Goal: Task Accomplishment & Management: Manage account settings

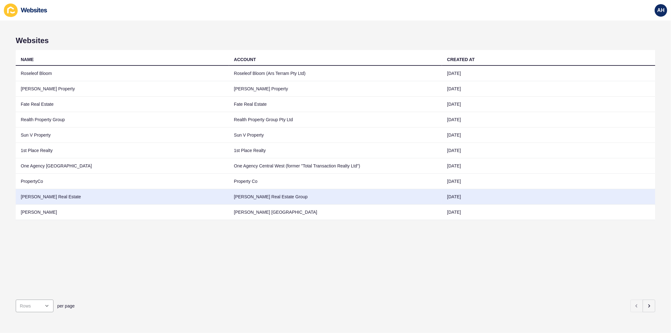
click at [265, 199] on td "Gale Real Estate Group" at bounding box center [335, 196] width 213 height 15
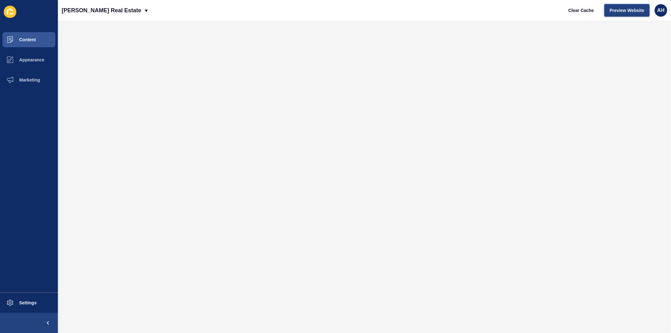
click at [619, 11] on span "Preview Website" at bounding box center [627, 10] width 35 height 6
click at [658, 13] on span "AH" at bounding box center [660, 10] width 7 height 6
click at [635, 52] on link "Logout" at bounding box center [646, 53] width 46 height 14
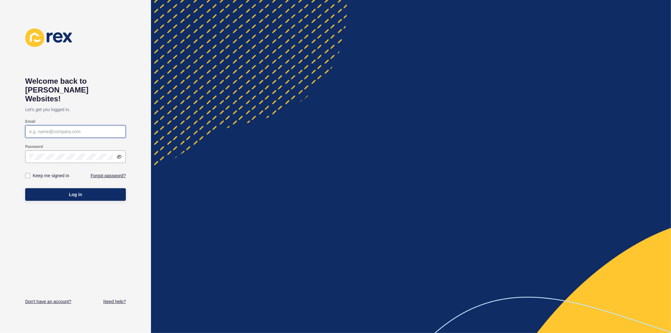
type input "ashley.hilario@rexsoftware.com.au"
click at [27, 173] on label at bounding box center [27, 175] width 5 height 5
click at [27, 174] on input "Keep me signed in" at bounding box center [28, 176] width 4 height 4
checkbox input "true"
click at [42, 188] on button "Log in" at bounding box center [75, 194] width 101 height 13
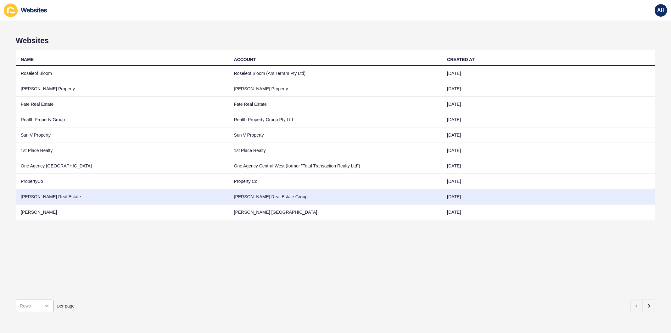
click at [249, 198] on td "Gale Real Estate Group" at bounding box center [335, 196] width 213 height 15
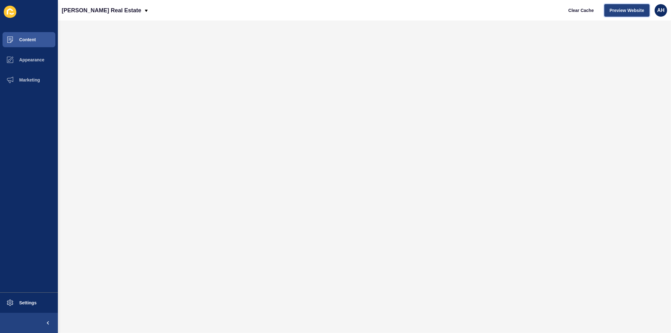
click at [617, 10] on span "Preview Website" at bounding box center [627, 10] width 35 height 6
click at [24, 59] on span "Appearance" at bounding box center [21, 59] width 45 height 5
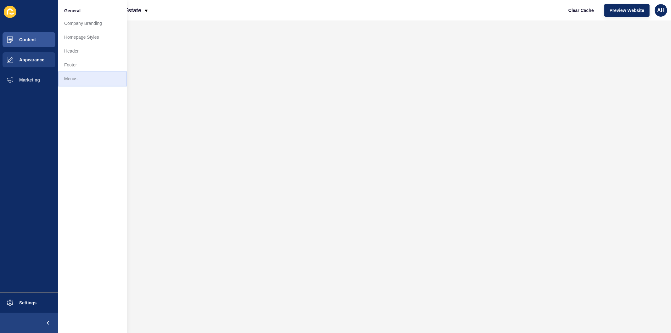
click at [70, 79] on link "Menus" at bounding box center [92, 79] width 69 height 14
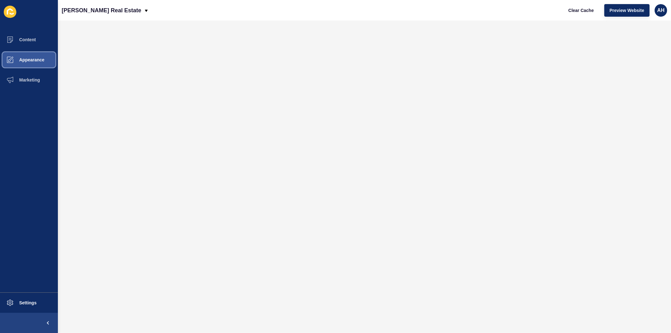
click at [21, 60] on span "Appearance" at bounding box center [21, 59] width 45 height 5
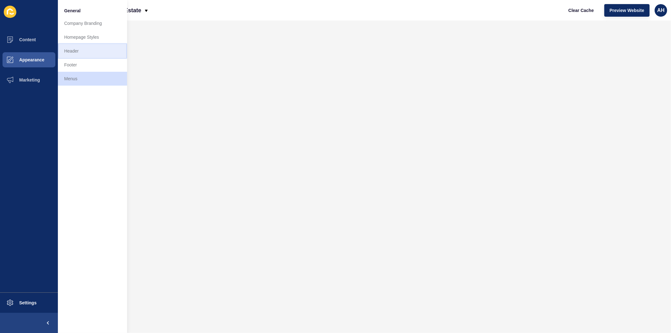
click at [85, 49] on link "Header" at bounding box center [92, 51] width 69 height 14
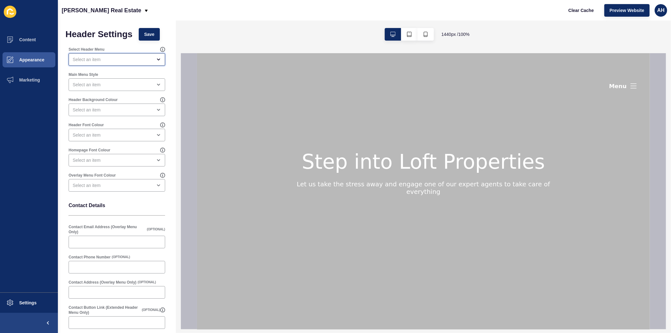
click at [110, 59] on div "open menu" at bounding box center [113, 59] width 80 height 6
click at [110, 70] on div "Unified Main Menu" at bounding box center [114, 75] width 91 height 14
type input "Unified Main Menu"
click at [150, 38] on button "Save" at bounding box center [149, 34] width 21 height 13
click at [36, 57] on span "Appearance" at bounding box center [21, 59] width 45 height 5
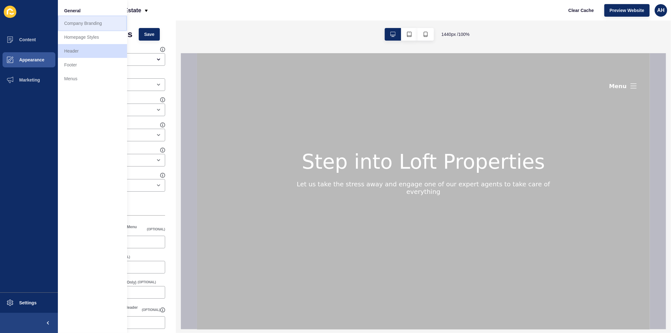
click at [82, 26] on link "Company Branding" at bounding box center [92, 23] width 69 height 14
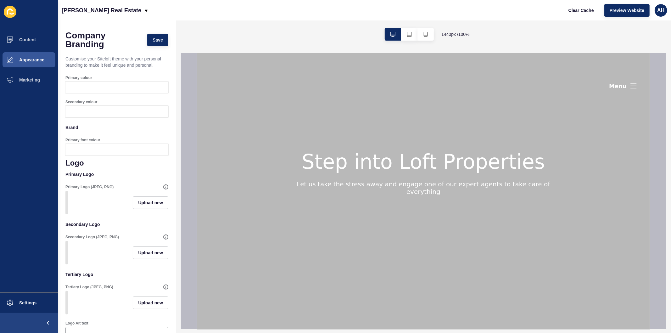
click at [88, 88] on div at bounding box center [122, 87] width 91 height 12
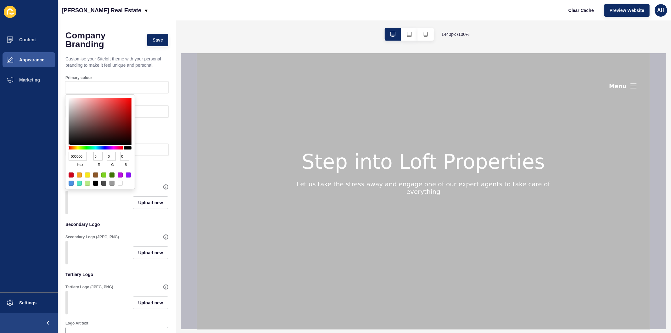
click at [75, 154] on input "000000" at bounding box center [78, 156] width 18 height 8
paste input "D4CDC6"
type input "D4CDC6"
type input "212"
type input "205"
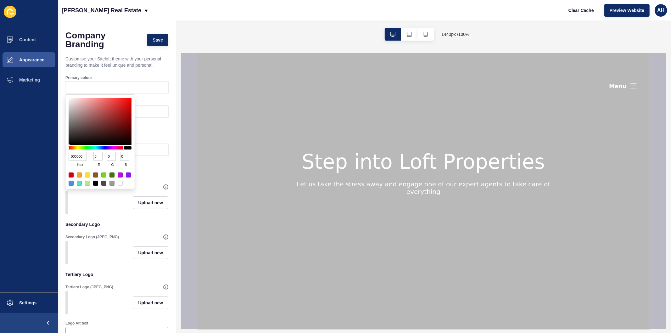
type input "198"
click at [36, 165] on ul "Content Appearance Marketing" at bounding box center [29, 161] width 58 height 263
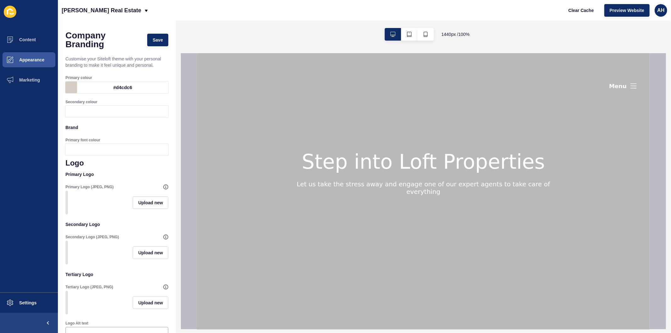
click at [85, 109] on div at bounding box center [122, 112] width 91 height 12
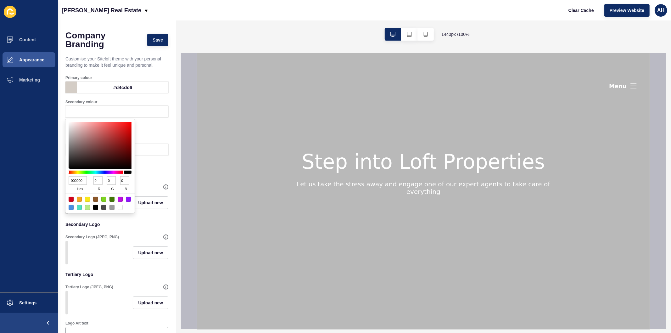
click at [80, 180] on input "000000" at bounding box center [78, 180] width 18 height 8
paste input "3D3D3D"
type input "3D3D3D"
type input "61"
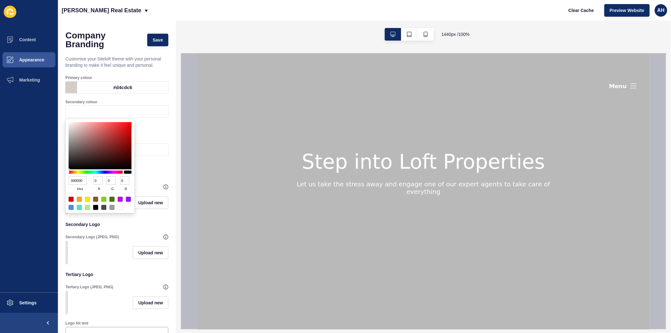
type input "61"
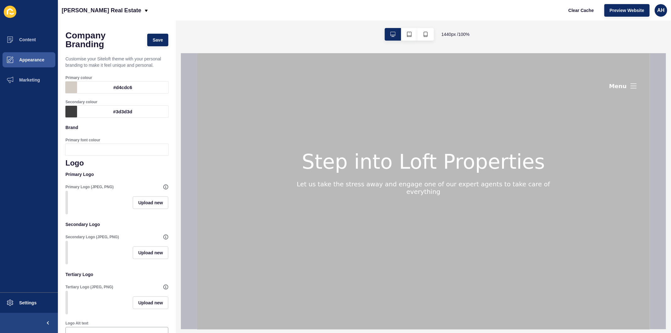
click at [46, 176] on ul "Content Appearance Marketing" at bounding box center [29, 161] width 58 height 263
click at [87, 146] on div at bounding box center [122, 150] width 91 height 12
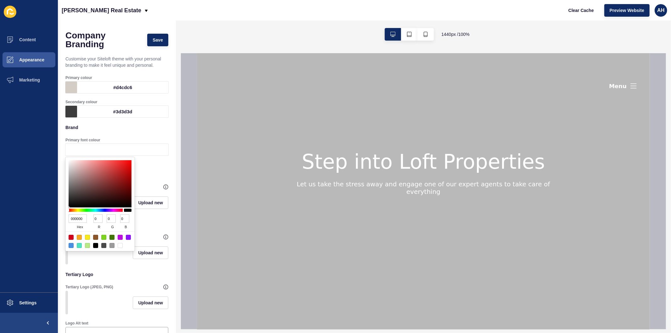
click at [75, 215] on input "000000" at bounding box center [78, 218] width 18 height 8
paste input "3D3D3D"
type input "3D3D3D"
type input "61"
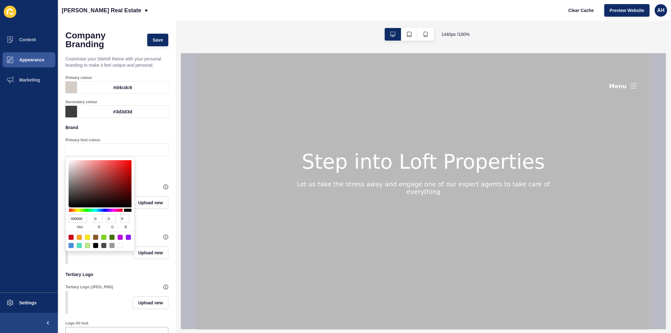
type input "61"
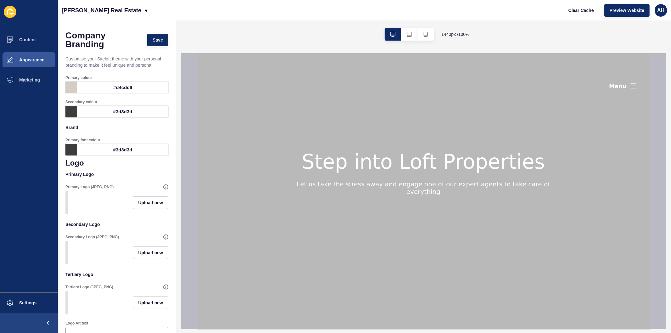
click at [35, 206] on ul "Content Appearance Marketing" at bounding box center [29, 161] width 58 height 263
click at [140, 204] on span "Upload new" at bounding box center [150, 202] width 25 height 6
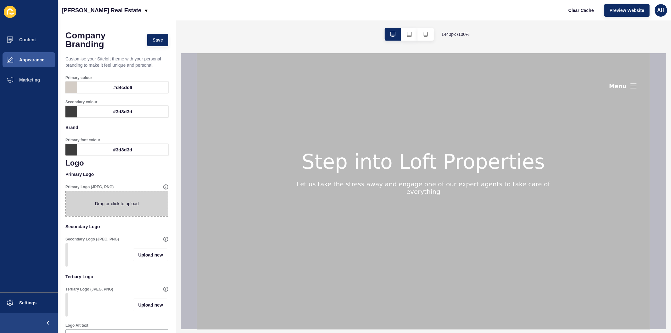
click at [109, 209] on span at bounding box center [117, 203] width 102 height 25
click at [66, 191] on input "Drag or click to upload" at bounding box center [66, 191] width 0 height 0
type input "C:\fakepath\[PERSON_NAME] logo #3d.png"
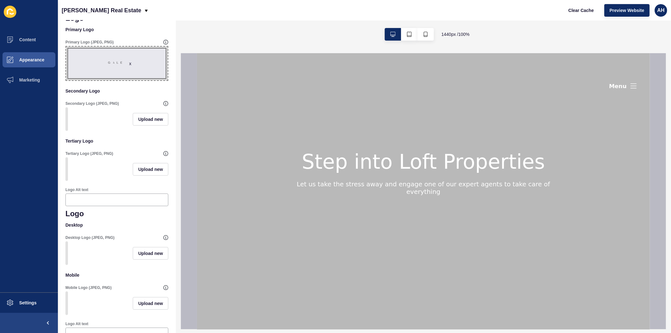
scroll to position [140, 0]
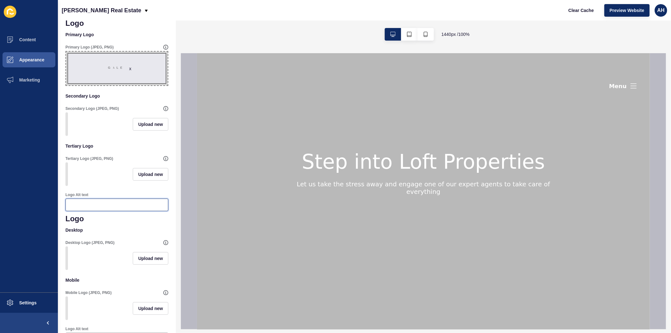
click at [112, 208] on input "Logo Alt text" at bounding box center [117, 205] width 95 height 6
drag, startPoint x: 101, startPoint y: 215, endPoint x: 67, endPoint y: 215, distance: 33.7
click at [67, 211] on div "Roseleof Bloom Logo" at bounding box center [116, 204] width 103 height 13
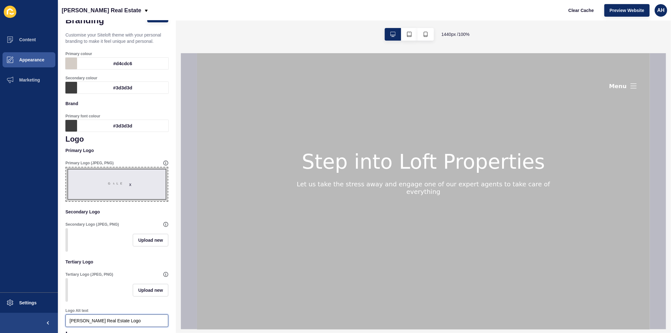
scroll to position [0, 0]
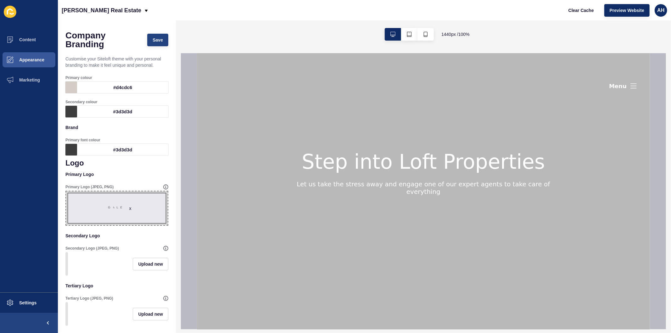
type input "[PERSON_NAME] Real Estate Logo"
click at [153, 41] on span "Save" at bounding box center [158, 40] width 10 height 6
click at [32, 39] on span "Content" at bounding box center [17, 39] width 37 height 5
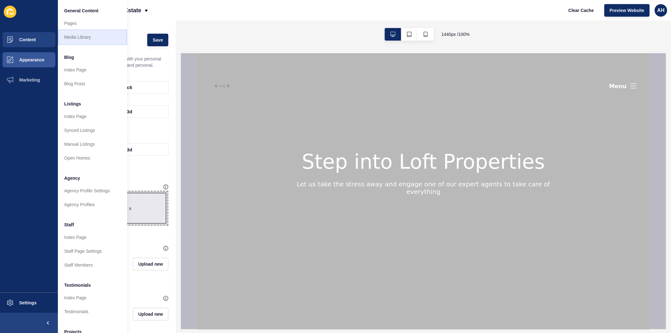
click at [84, 34] on link "Media Library" at bounding box center [92, 37] width 69 height 14
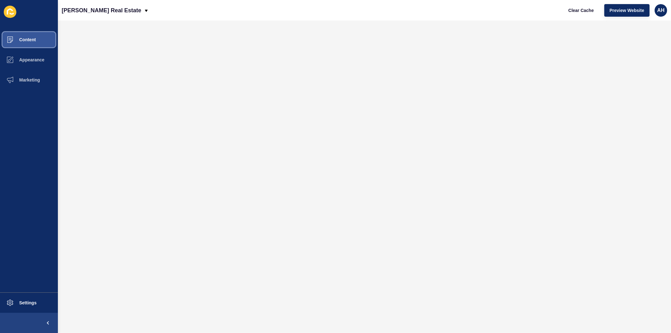
click at [27, 37] on span "Content" at bounding box center [17, 39] width 37 height 5
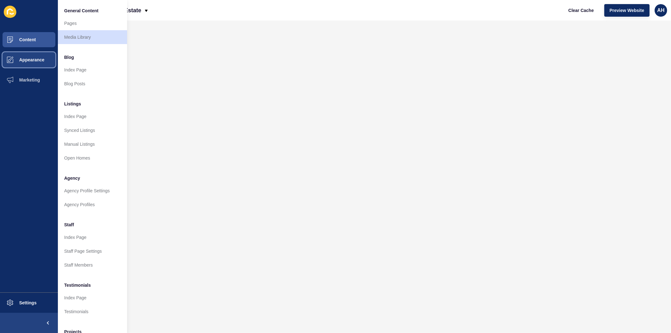
click at [26, 58] on span "Appearance" at bounding box center [21, 59] width 45 height 5
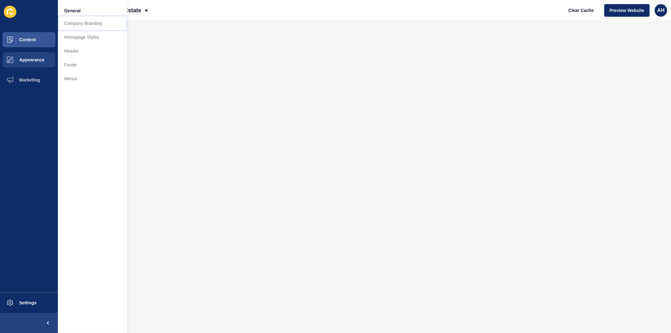
click at [75, 27] on link "Company Branding" at bounding box center [92, 23] width 69 height 14
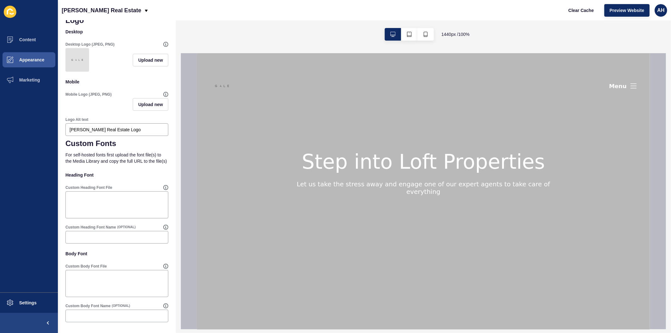
scroll to position [321, 0]
click at [105, 208] on textarea "Custom Heading Font File" at bounding box center [116, 204] width 101 height 25
paste textarea "[URL][DOMAIN_NAME]"
type textarea "[URL][DOMAIN_NAME]"
click at [117, 281] on textarea "Custom Body Font File" at bounding box center [116, 283] width 101 height 25
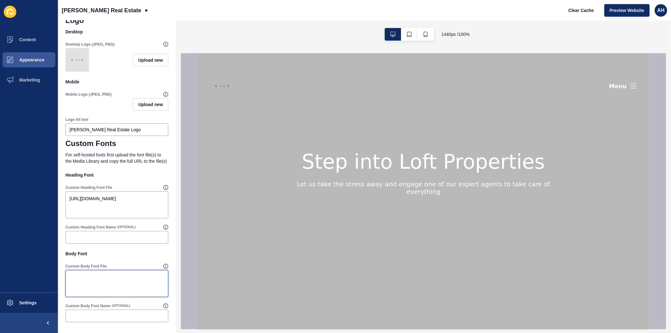
paste textarea "[URL][DOMAIN_NAME]"
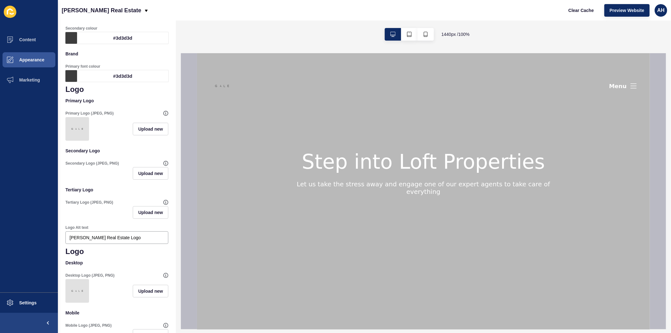
scroll to position [0, 0]
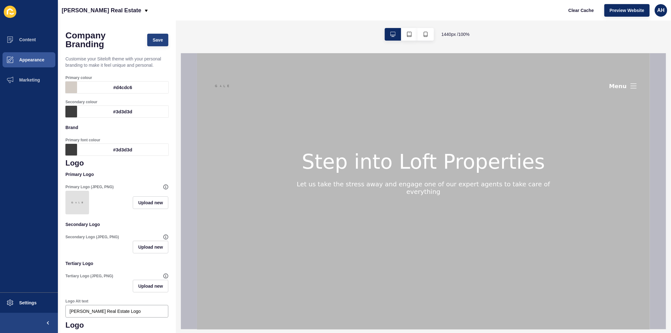
type textarea "[URL][DOMAIN_NAME]"
click at [154, 42] on span "Save" at bounding box center [158, 40] width 10 height 6
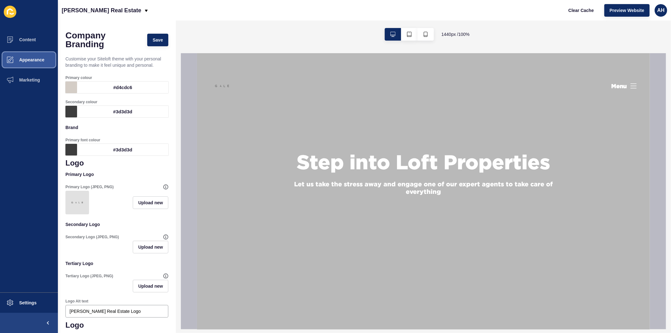
click at [36, 59] on span "Appearance" at bounding box center [21, 59] width 45 height 5
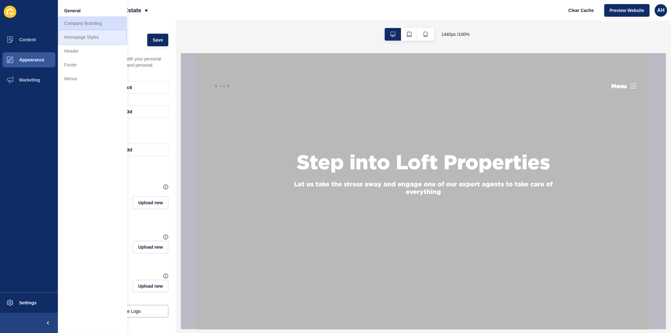
click at [92, 38] on link "Homepage Styles" at bounding box center [92, 37] width 69 height 14
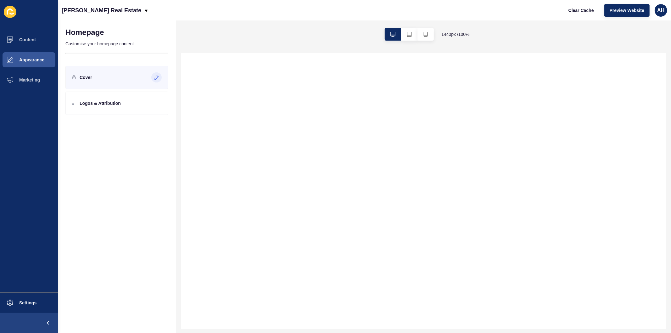
click at [156, 77] on icon at bounding box center [156, 77] width 5 height 5
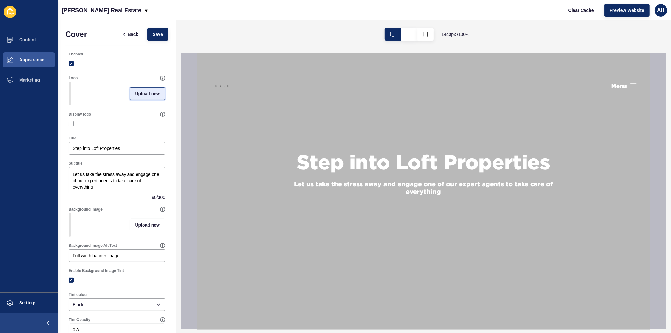
click at [143, 96] on span "Upload new" at bounding box center [147, 94] width 25 height 6
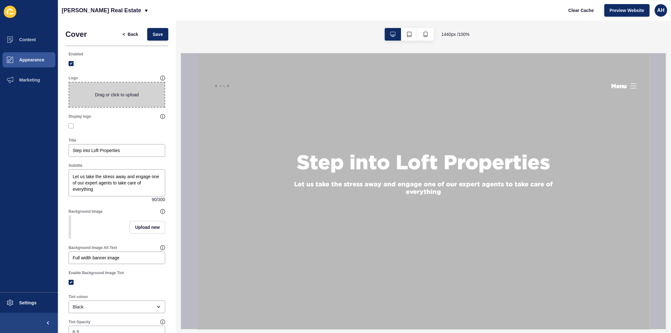
click at [120, 93] on span at bounding box center [116, 94] width 95 height 25
click at [69, 82] on input "Drag or click to upload" at bounding box center [69, 82] width 0 height 0
type input "C:\fakepath\[PERSON_NAME] logo #3d.png"
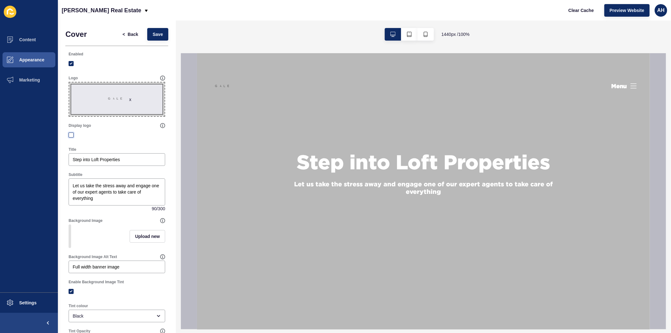
click at [71, 133] on label at bounding box center [71, 134] width 5 height 5
click at [71, 133] on input "Display logo" at bounding box center [72, 135] width 4 height 4
checkbox input "true"
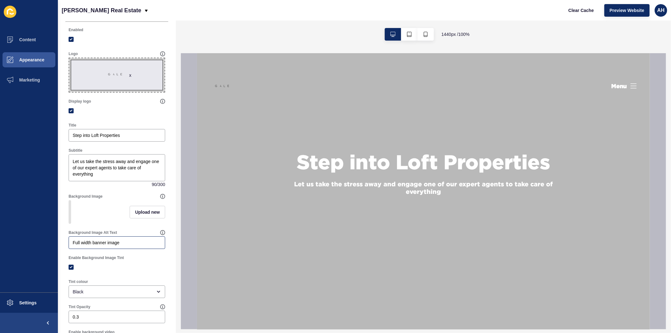
scroll to position [35, 0]
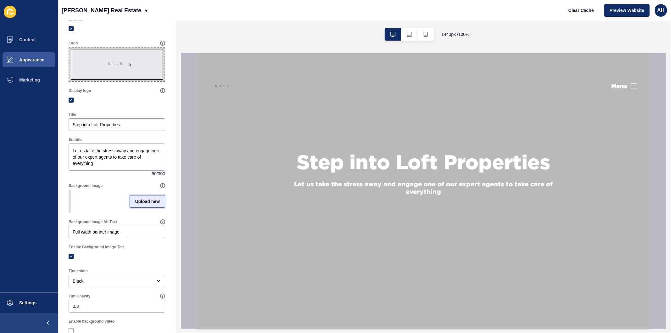
click at [146, 202] on span "Upload new" at bounding box center [147, 201] width 25 height 6
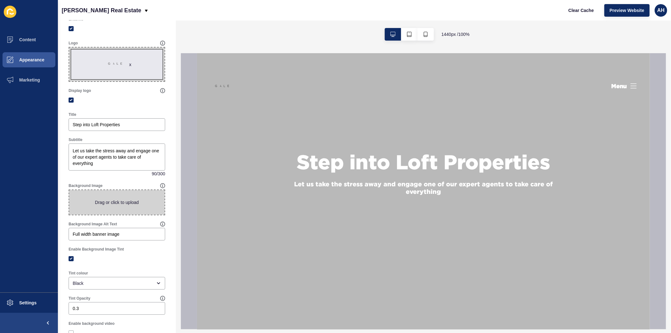
click at [132, 201] on span at bounding box center [116, 202] width 95 height 25
click at [69, 190] on input "Drag or click to upload" at bounding box center [69, 190] width 0 height 0
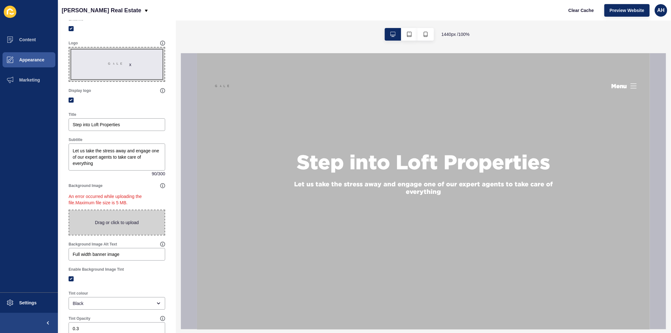
click at [108, 229] on span at bounding box center [116, 222] width 95 height 25
click at [69, 210] on input "Drag or click to upload" at bounding box center [69, 210] width 0 height 0
type input "C:\fakepath\Website Background.jpg"
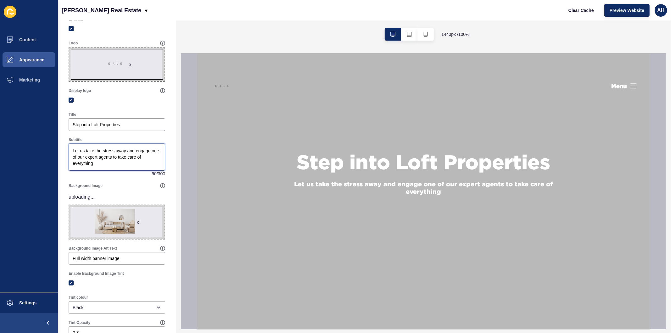
click at [117, 161] on textarea "Let us take the stress away and engage one of our expert agents to take care of…" at bounding box center [117, 156] width 95 height 25
click at [120, 127] on input "Step into Loft Properties" at bounding box center [117, 124] width 88 height 6
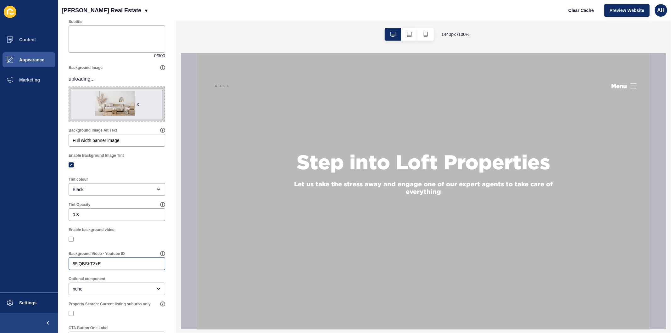
scroll to position [175, 0]
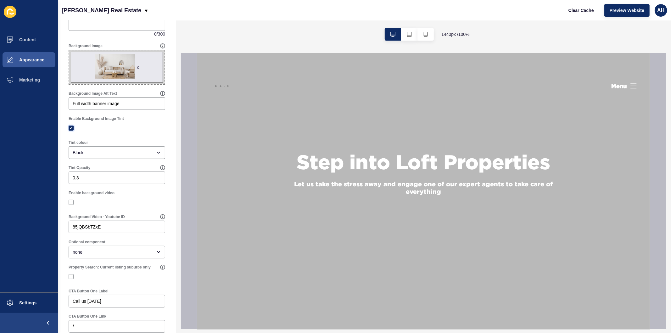
click at [71, 128] on label at bounding box center [71, 128] width 5 height 5
click at [71, 128] on input "Enable Background Image Tint" at bounding box center [72, 128] width 4 height 4
checkbox input "false"
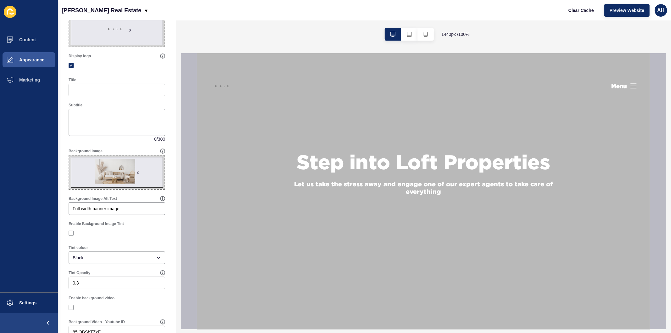
scroll to position [0, 0]
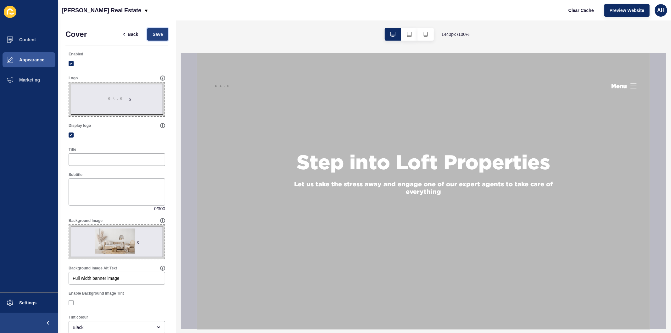
click at [153, 34] on span "Save" at bounding box center [158, 34] width 10 height 6
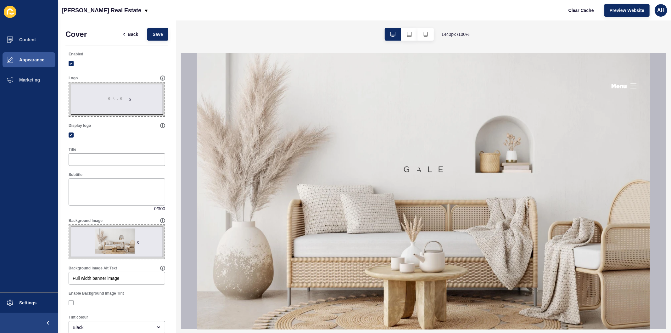
click at [137, 239] on div "x" at bounding box center [138, 242] width 2 height 6
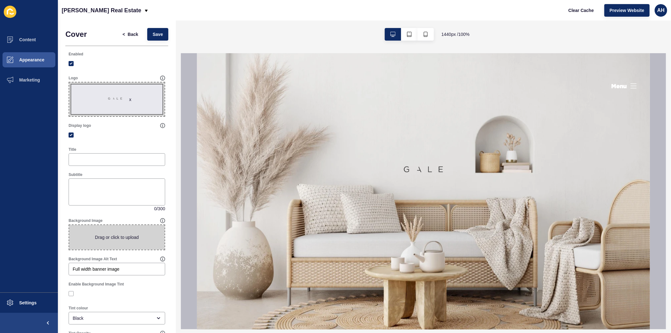
click at [111, 241] on span at bounding box center [116, 237] width 95 height 25
click at [69, 225] on input "Drag or click to upload" at bounding box center [69, 225] width 0 height 0
type input "C:\fakepath\Untitled design (3).png"
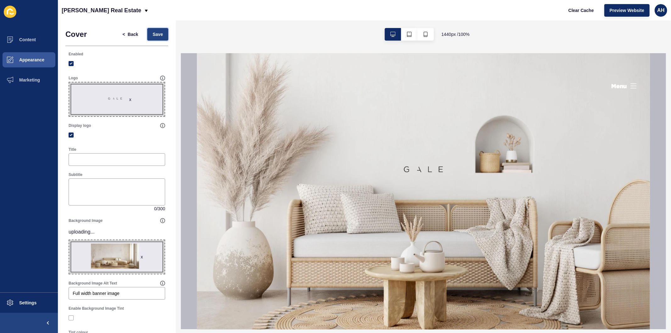
click at [153, 33] on span "Save" at bounding box center [158, 34] width 10 height 6
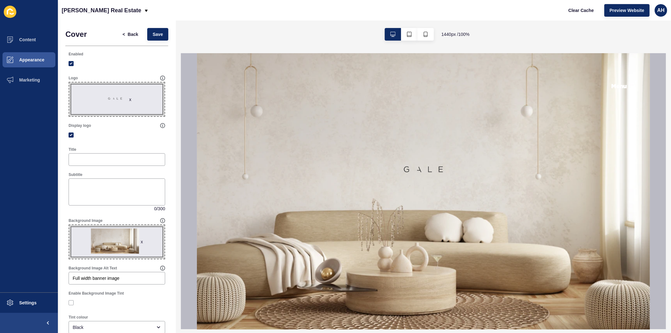
click at [141, 240] on div "x" at bounding box center [142, 241] width 2 height 6
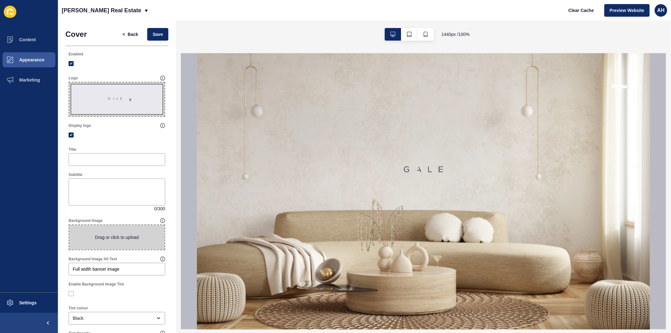
click at [119, 236] on span at bounding box center [116, 237] width 95 height 25
click at [69, 225] on input "Drag or click to upload" at bounding box center [69, 225] width 0 height 0
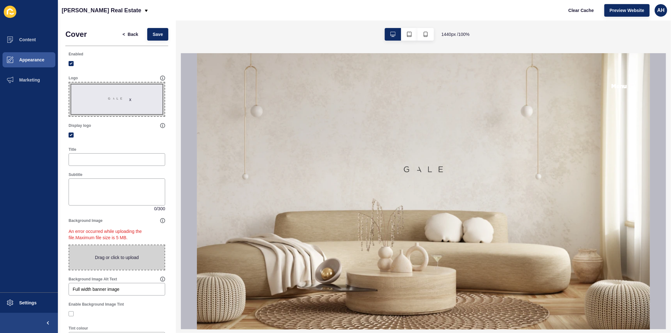
click at [110, 248] on span at bounding box center [116, 257] width 95 height 25
click at [69, 245] on input "Drag or click to upload" at bounding box center [69, 245] width 0 height 0
type input "C:\fakepath\Website Background.jpg"
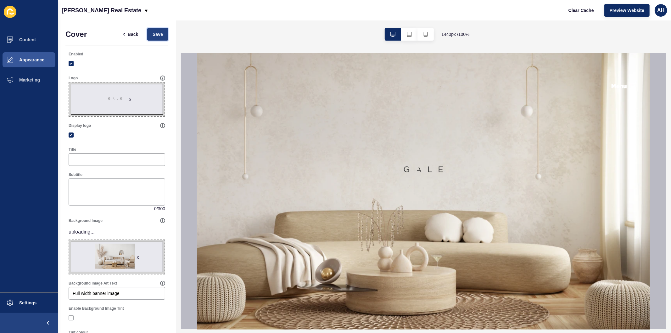
click at [153, 35] on span "Save" at bounding box center [158, 34] width 10 height 6
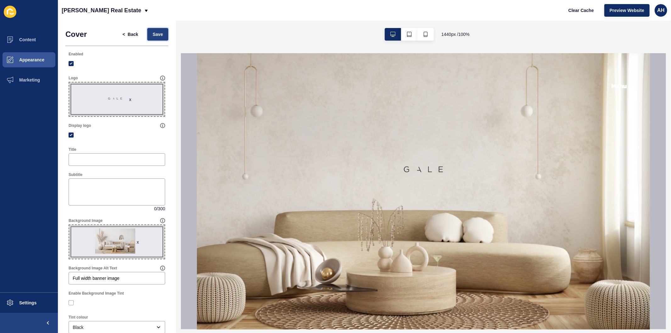
click at [157, 32] on span "Save" at bounding box center [158, 34] width 10 height 6
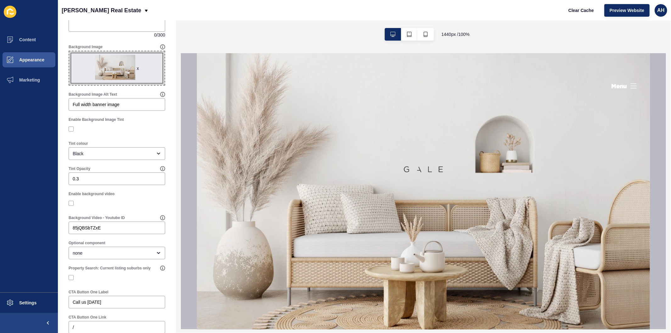
scroll to position [175, 0]
click at [37, 64] on button "Appearance" at bounding box center [29, 60] width 58 height 20
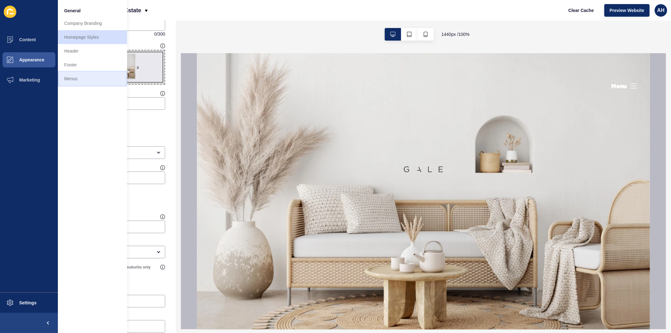
click at [77, 79] on link "Menus" at bounding box center [92, 79] width 69 height 14
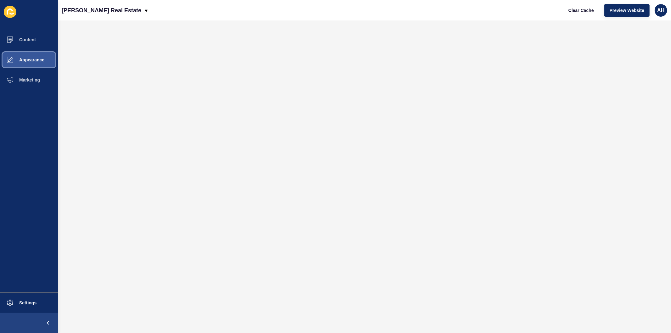
click at [32, 60] on span "Appearance" at bounding box center [21, 59] width 45 height 5
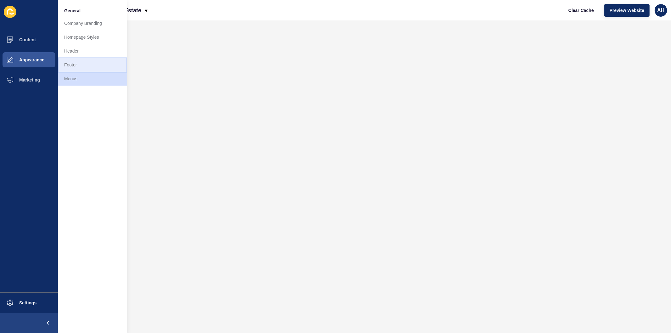
click at [81, 63] on link "Footer" at bounding box center [92, 65] width 69 height 14
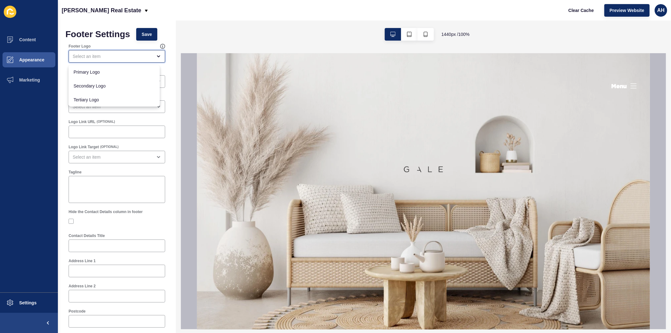
click at [105, 54] on div "close menu" at bounding box center [113, 56] width 80 height 6
click at [102, 73] on span "Primary Logo" at bounding box center [114, 72] width 81 height 6
type input "Primary Logo"
click at [149, 36] on span "Save" at bounding box center [147, 34] width 10 height 6
click at [111, 106] on div "close menu" at bounding box center [113, 106] width 80 height 6
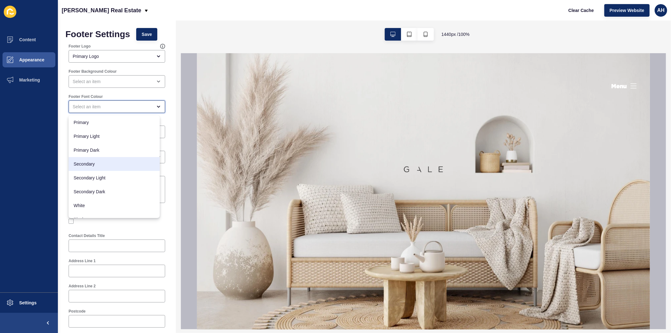
click at [106, 157] on div "Secondary" at bounding box center [114, 164] width 91 height 14
type input "Secondary"
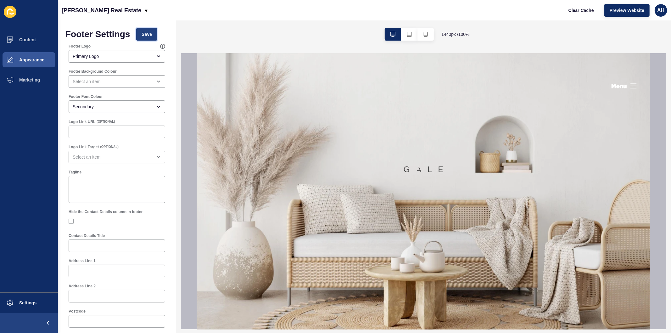
click at [143, 36] on span "Save" at bounding box center [147, 34] width 10 height 6
click at [97, 242] on div at bounding box center [117, 245] width 97 height 13
paste input "Shop 1 [STREET_ADDRESS]"
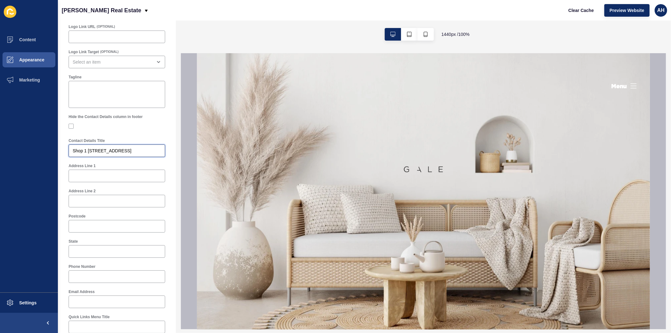
scroll to position [105, 0]
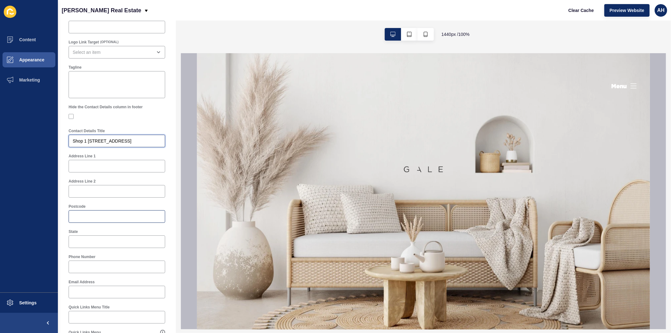
type input "Shop 1 [STREET_ADDRESS]"
click at [101, 215] on input "Postcode" at bounding box center [117, 216] width 88 height 6
paste input "4019"
type input "4019"
click at [97, 243] on input "State" at bounding box center [117, 241] width 88 height 6
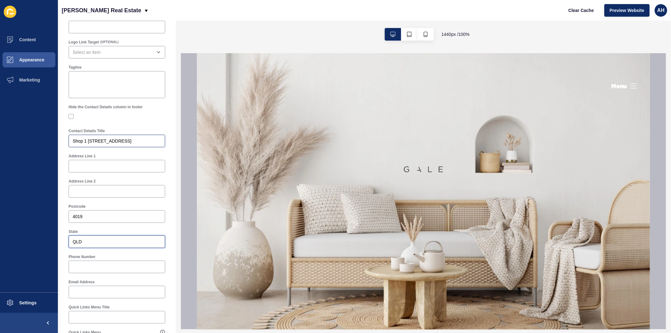
type input "QLD"
click at [158, 139] on div "Shop 1 [STREET_ADDRESS]" at bounding box center [117, 141] width 97 height 13
click at [135, 141] on input "Shop [STREET_ADDRESS]" at bounding box center [117, 141] width 88 height 6
type input "Shop 1 [STREET_ADDRESS],"
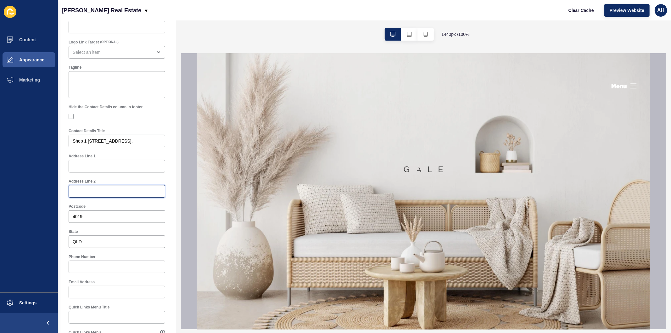
click at [95, 189] on input "Address Line 2" at bounding box center [117, 191] width 88 height 6
paste input "Margate"
type input "Margate"
click at [133, 142] on input "Shop 1 [STREET_ADDRESS]," at bounding box center [117, 141] width 88 height 6
type input "Shop 1 [STREET_ADDRESS],"
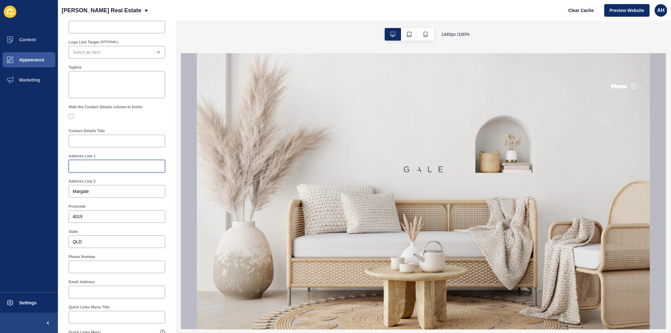
click at [129, 166] on input "Address Line 1" at bounding box center [117, 166] width 88 height 6
paste input "Shop 1 [STREET_ADDRESS],"
type input "Shop 1 [STREET_ADDRESS],"
click at [111, 142] on input "Contact Details Title" at bounding box center [117, 141] width 88 height 6
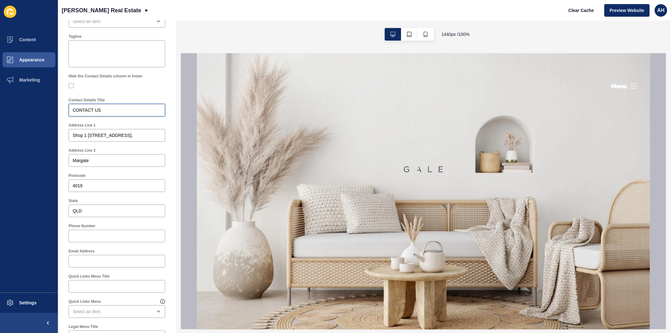
scroll to position [175, 0]
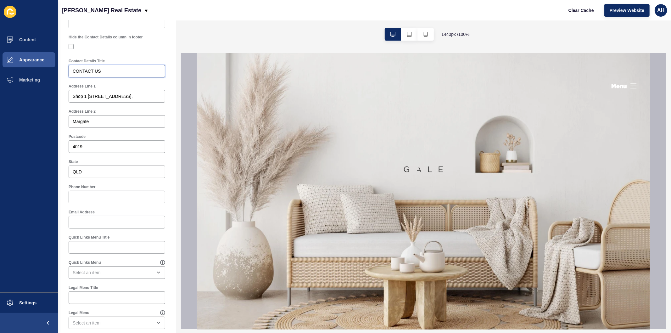
type input "CONTACT US"
click at [82, 199] on input "Phone Number" at bounding box center [117, 197] width 88 height 6
paste input "0499 160 994"
type input "0499 160 994"
click at [82, 216] on div at bounding box center [117, 222] width 97 height 13
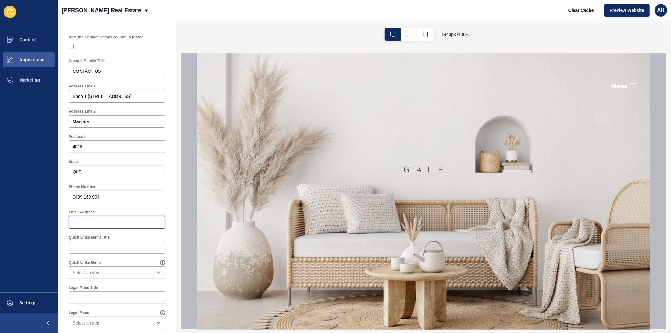
paste input "[EMAIL_ADDRESS][DOMAIN_NAME]"
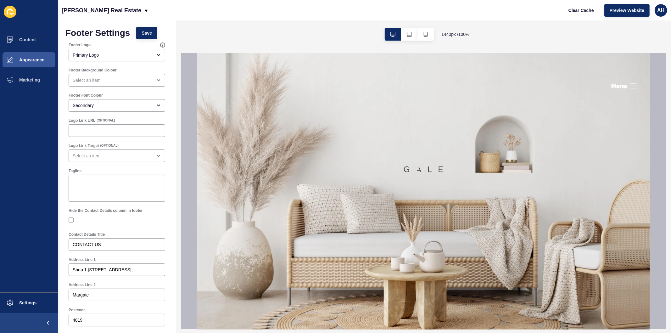
scroll to position [0, 0]
type input "[EMAIL_ADDRESS][DOMAIN_NAME]"
click at [144, 35] on span "Save" at bounding box center [147, 34] width 10 height 6
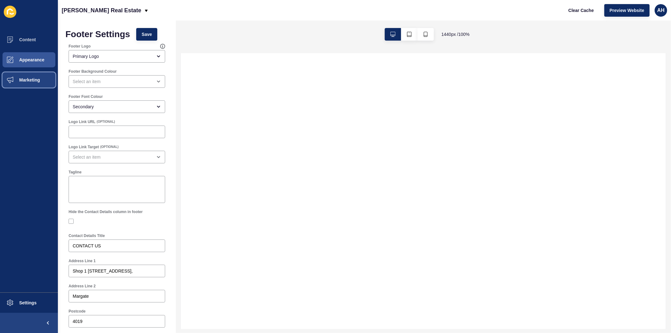
click at [19, 74] on span at bounding box center [10, 80] width 20 height 20
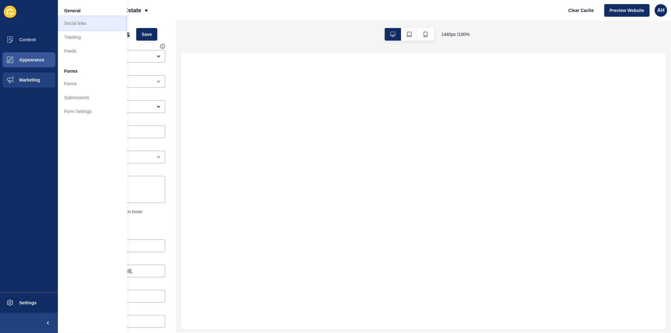
click at [88, 23] on link "Social links" at bounding box center [92, 23] width 69 height 14
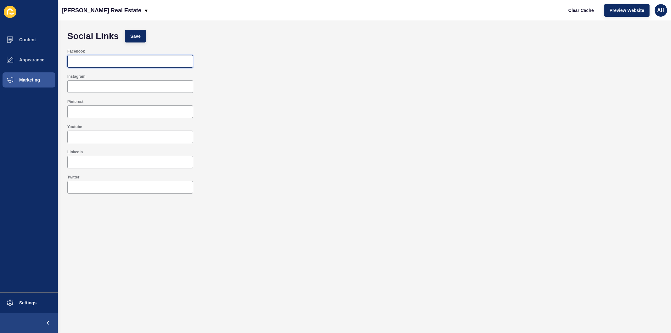
click at [73, 60] on input "Facebook" at bounding box center [130, 61] width 118 height 6
paste input "[URL][DOMAIN_NAME]"
type input "[URL][DOMAIN_NAME]"
click at [97, 86] on input "Instagram" at bounding box center [130, 86] width 118 height 6
paste input "[URL][DOMAIN_NAME]"
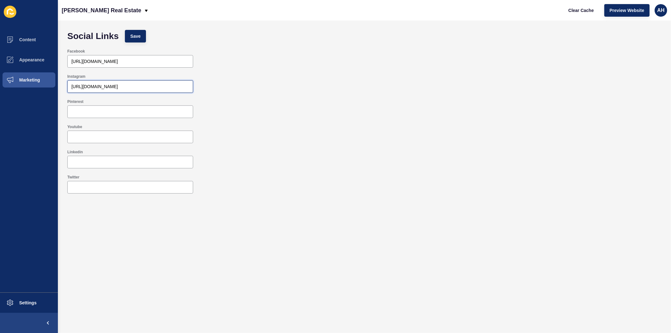
type input "[URL][DOMAIN_NAME]"
click at [86, 159] on input "Linkedin" at bounding box center [130, 162] width 118 height 6
paste input "[URL][DOMAIN_NAME]"
type input "[URL][DOMAIN_NAME]"
click at [138, 38] on span "Save" at bounding box center [135, 36] width 10 height 6
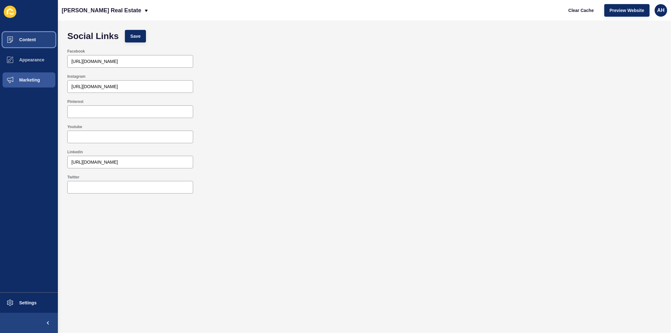
click at [39, 41] on button "Content" at bounding box center [29, 40] width 58 height 20
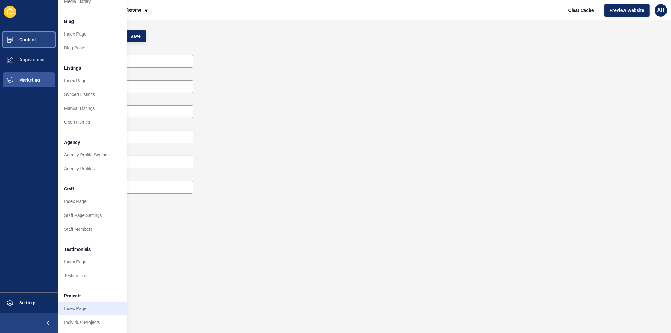
scroll to position [41, 0]
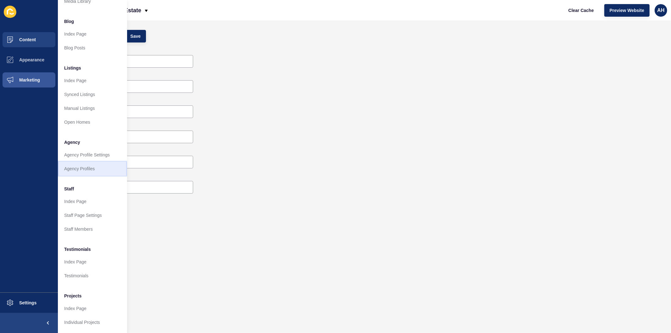
click at [92, 162] on link "Agency Profiles" at bounding box center [92, 169] width 69 height 14
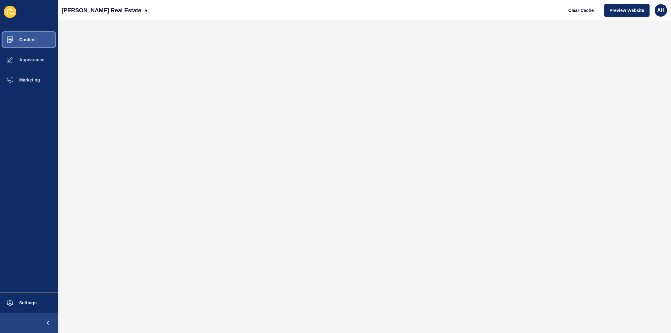
click at [30, 42] on button "Content" at bounding box center [29, 40] width 58 height 20
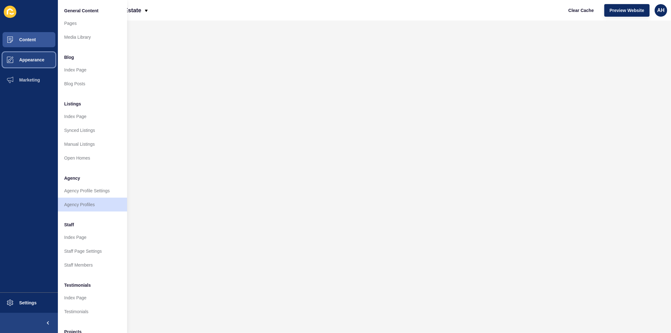
click at [35, 60] on span "Appearance" at bounding box center [21, 59] width 45 height 5
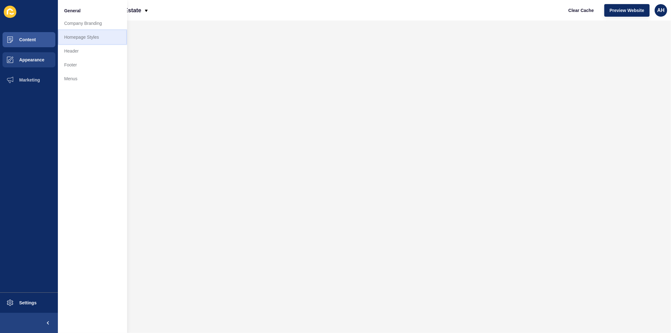
click at [90, 36] on link "Homepage Styles" at bounding box center [92, 37] width 69 height 14
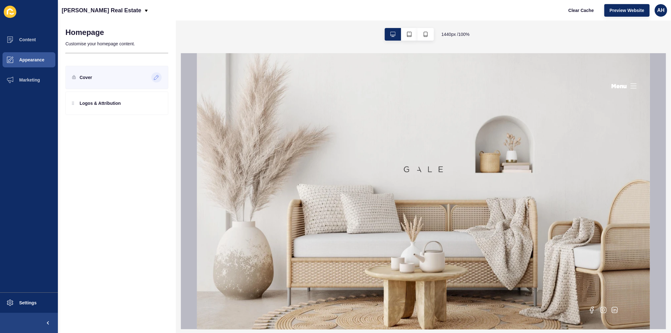
click at [155, 77] on icon at bounding box center [156, 77] width 5 height 5
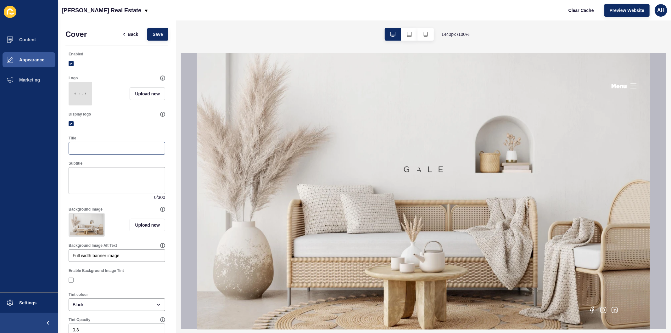
click at [114, 154] on div at bounding box center [117, 148] width 97 height 13
paste input "THE OFFER: Innovative. Elevated. Results."
type input "THE OFFER: Innovative. Elevated. Results."
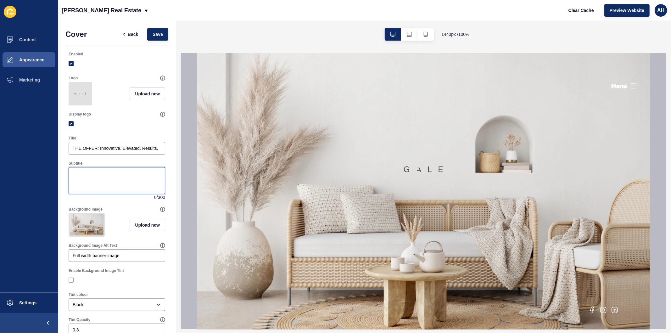
click at [108, 187] on textarea "Subtitle" at bounding box center [117, 180] width 95 height 25
paste textarea "Welcome to [PERSON_NAME] Redefining real estate with vision, distinction and pr…"
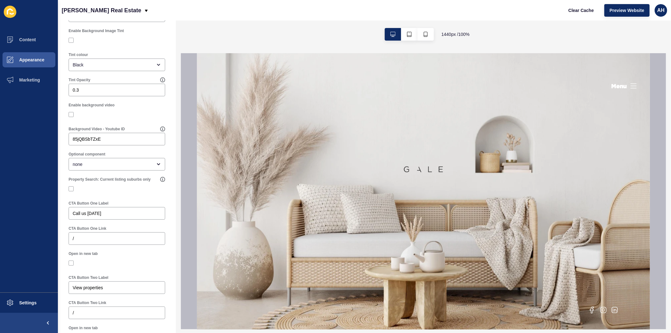
scroll to position [244, 0]
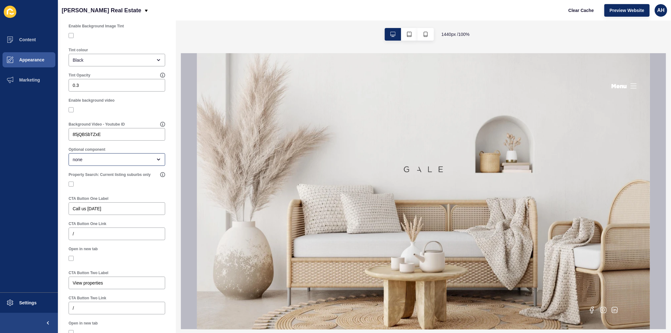
type textarea "Welcome to [PERSON_NAME] Redefining real estate with vision, distinction and pr…"
click at [97, 163] on div "none" at bounding box center [113, 159] width 80 height 6
click at [101, 199] on span "Call To Action" at bounding box center [114, 199] width 81 height 6
type input "Call To Action"
click at [101, 199] on span "Call To Action" at bounding box center [110, 199] width 72 height 6
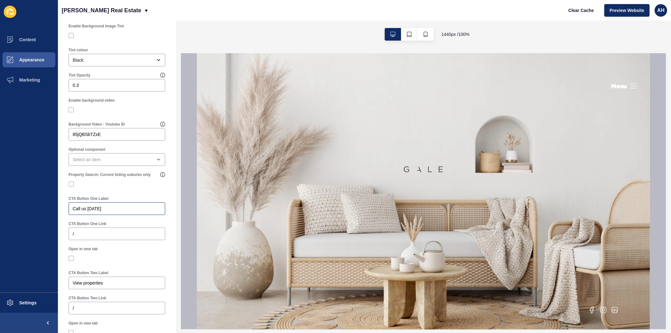
drag, startPoint x: 105, startPoint y: 222, endPoint x: 70, endPoint y: 220, distance: 35.0
click at [70, 215] on div "Call us [DATE]" at bounding box center [117, 208] width 97 height 13
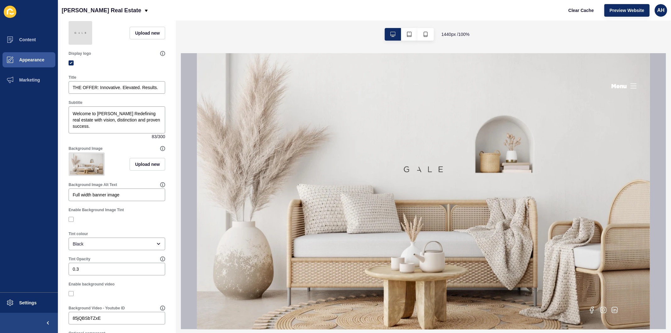
scroll to position [0, 0]
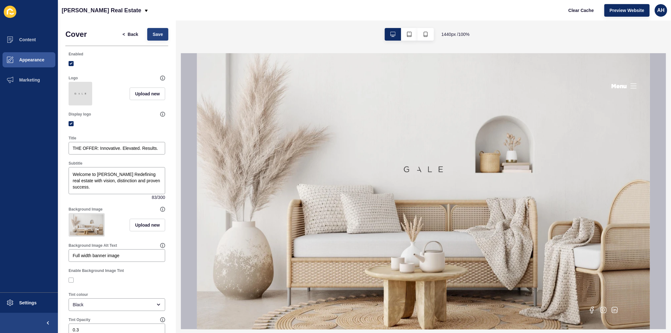
type input "Request Appraisal"
click at [153, 28] on button "Save" at bounding box center [157, 34] width 21 height 13
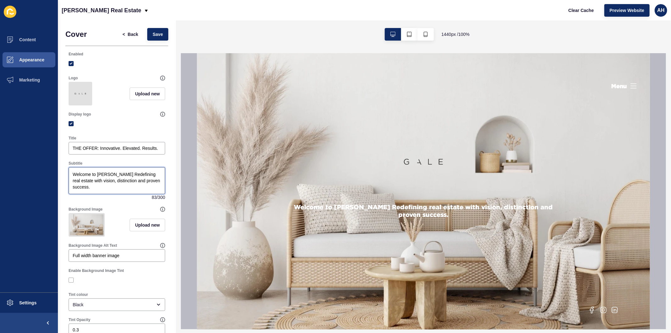
click at [108, 177] on textarea "Welcome to [PERSON_NAME] Redefining real estate with vision, distinction and pr…" at bounding box center [117, 180] width 95 height 25
type textarea "Welcome to [PERSON_NAME]! Redefining real estate with vision, distinction and p…"
click at [70, 62] on label at bounding box center [71, 63] width 5 height 5
click at [70, 62] on input "Enabled" at bounding box center [72, 64] width 4 height 4
click at [72, 61] on label at bounding box center [71, 63] width 5 height 5
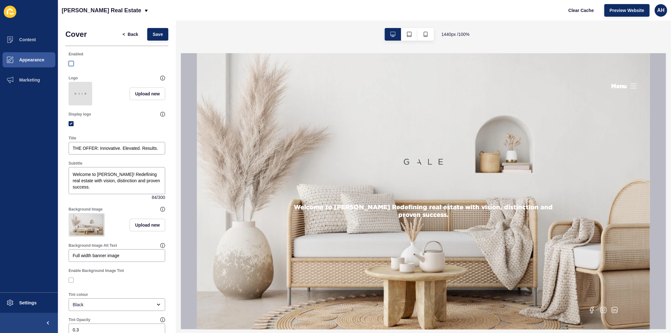
click at [72, 62] on input "Enabled" at bounding box center [72, 64] width 4 height 4
checkbox input "true"
click at [70, 126] on label at bounding box center [71, 123] width 5 height 5
click at [70, 126] on input "Display logo" at bounding box center [72, 124] width 4 height 4
checkbox input "false"
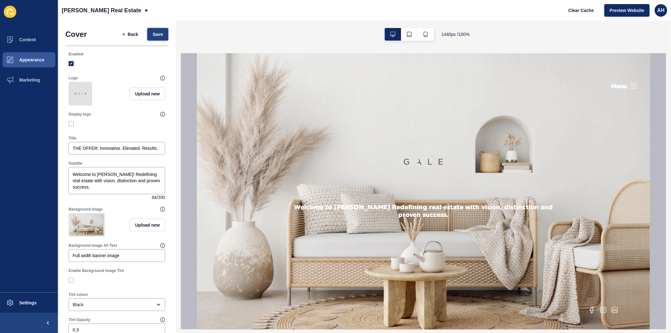
click at [152, 30] on button "Save" at bounding box center [157, 34] width 21 height 13
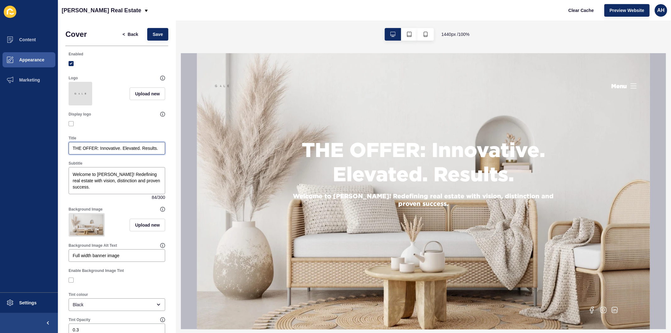
click at [129, 151] on input "THE OFFER: Innovative. Elevated. Results." at bounding box center [117, 148] width 88 height 6
click at [71, 177] on textarea "Welcome to [PERSON_NAME]! Redefining real estate with vision, distinction and p…" at bounding box center [117, 180] width 95 height 25
paste textarea "THE OFFER: Innovative. Elevated. Results."
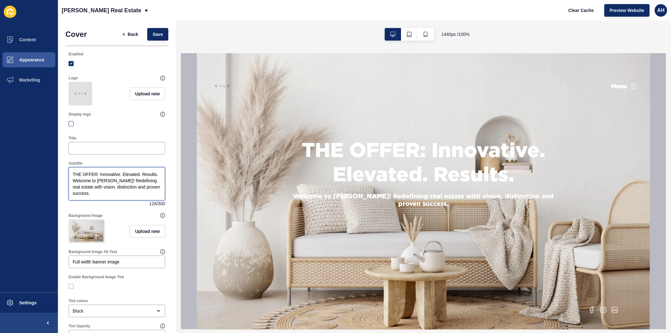
type textarea "THE OFFER: Innovative. Elevated. Results. Welcome to [PERSON_NAME]! Redefining …"
click at [70, 126] on label at bounding box center [71, 123] width 5 height 5
click at [70, 126] on input "Display logo" at bounding box center [72, 124] width 4 height 4
checkbox input "true"
click at [155, 34] on span "Save" at bounding box center [158, 34] width 10 height 6
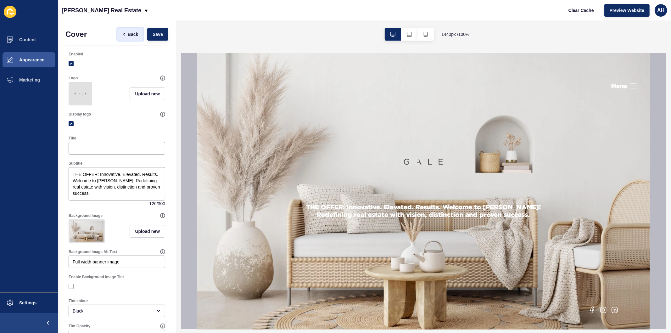
click at [128, 37] on span "Back" at bounding box center [133, 34] width 10 height 6
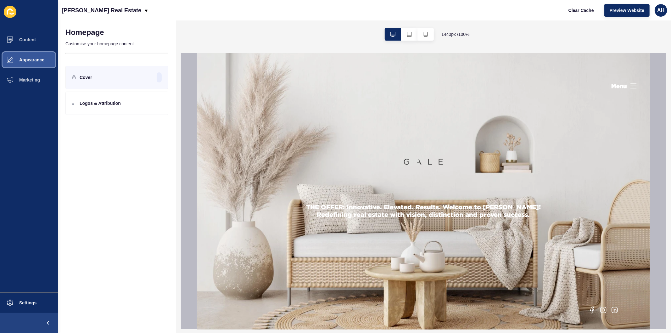
click at [42, 62] on button "Appearance" at bounding box center [29, 60] width 58 height 20
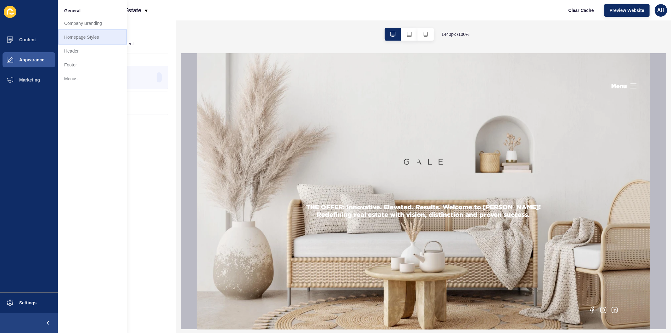
click at [91, 34] on link "Homepage Styles" at bounding box center [92, 37] width 69 height 14
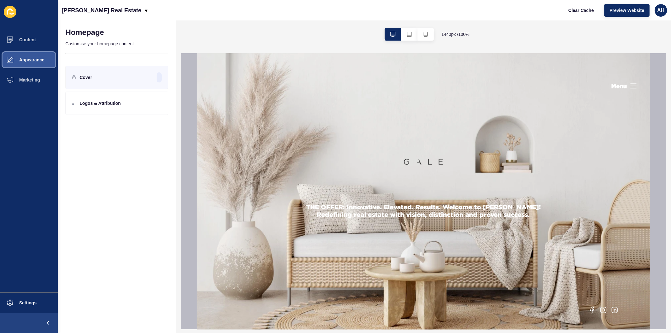
click at [36, 60] on span "Appearance" at bounding box center [21, 59] width 45 height 5
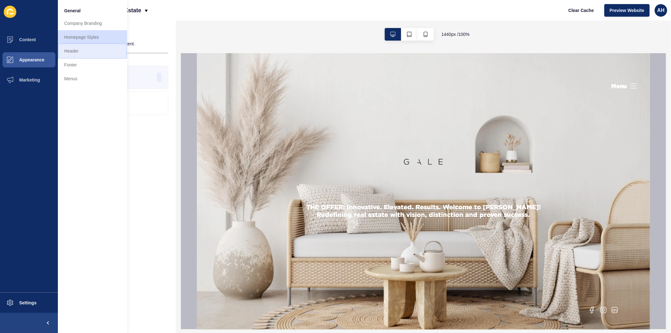
click at [77, 51] on link "Header" at bounding box center [92, 51] width 69 height 14
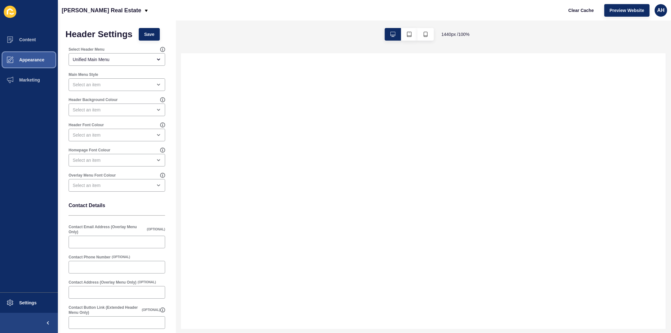
click at [21, 54] on button "Appearance" at bounding box center [29, 60] width 58 height 20
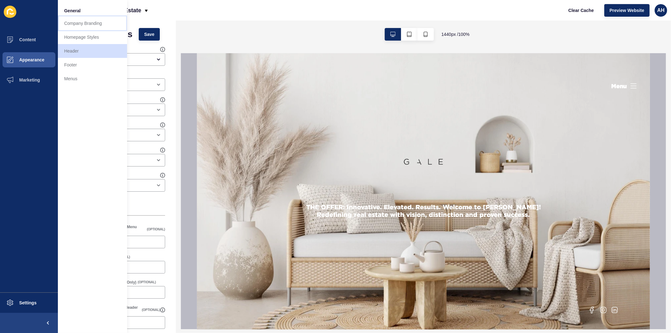
click at [84, 20] on link "Company Branding" at bounding box center [92, 23] width 69 height 14
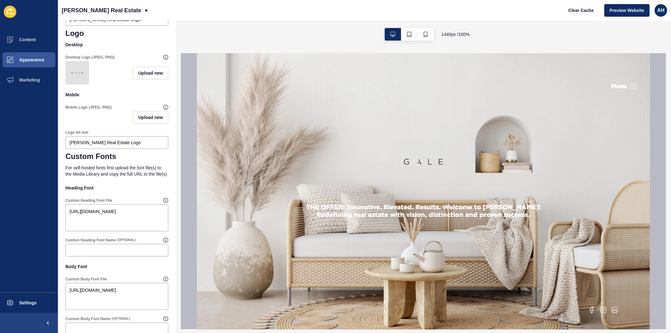
scroll to position [321, 0]
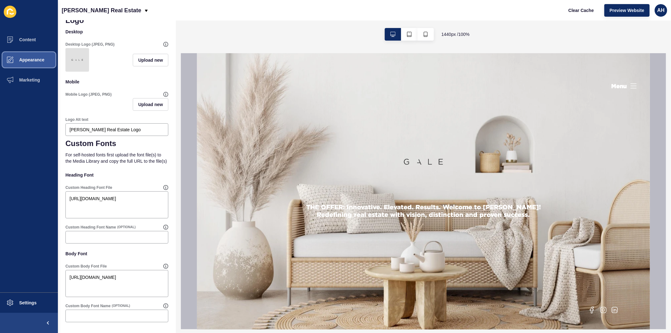
click at [34, 54] on button "Appearance" at bounding box center [29, 60] width 58 height 20
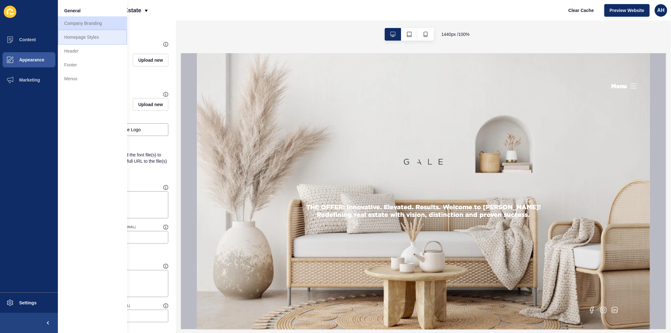
click at [92, 39] on link "Homepage Styles" at bounding box center [92, 37] width 69 height 14
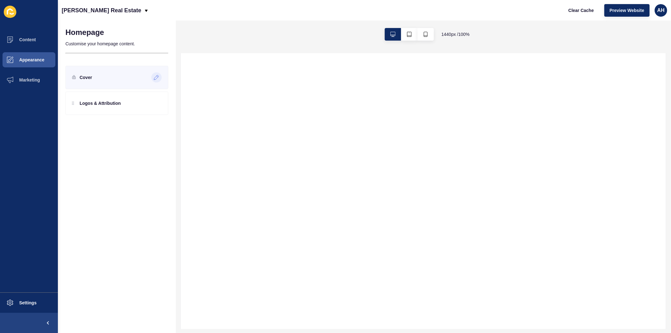
click at [154, 79] on icon at bounding box center [156, 77] width 5 height 5
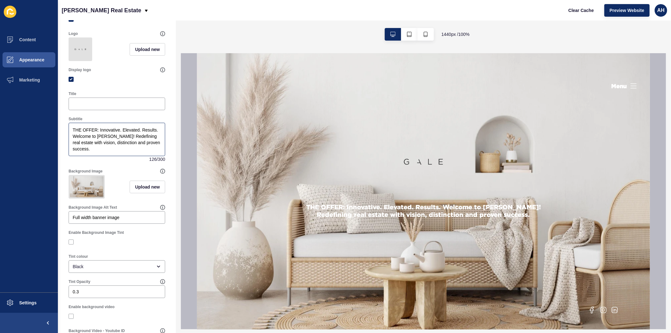
scroll to position [70, 0]
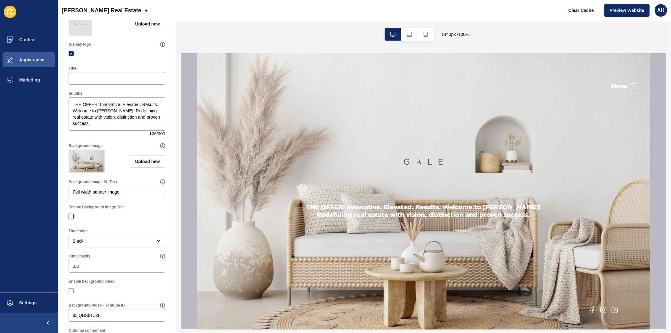
click at [71, 219] on label at bounding box center [71, 216] width 5 height 5
click at [71, 219] on input "Enable Background Image Tint" at bounding box center [72, 217] width 4 height 4
checkbox input "true"
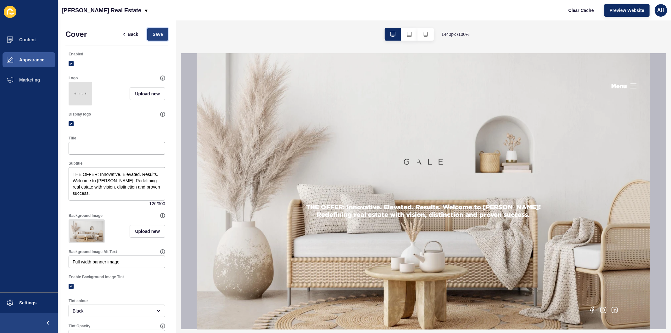
click at [157, 35] on span "Save" at bounding box center [158, 34] width 10 height 6
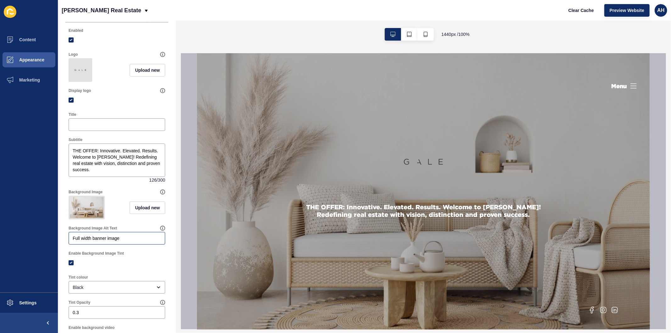
scroll to position [70, 0]
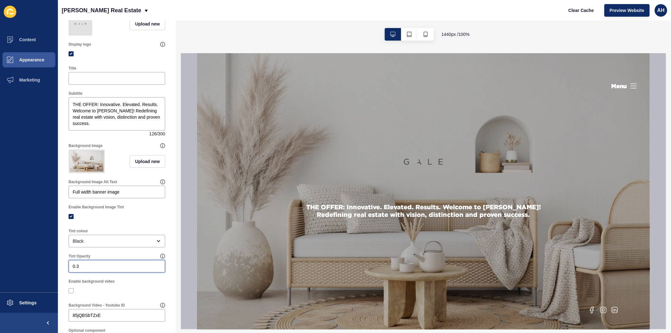
click at [87, 269] on input "0.3" at bounding box center [117, 266] width 88 height 6
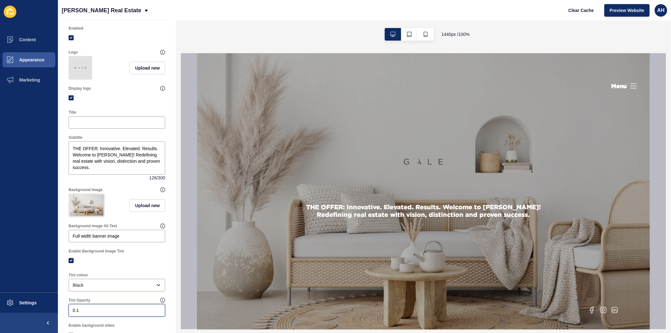
scroll to position [0, 0]
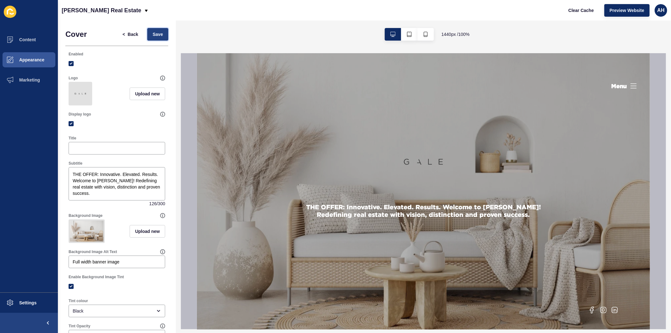
click at [147, 31] on button "Save" at bounding box center [157, 34] width 21 height 13
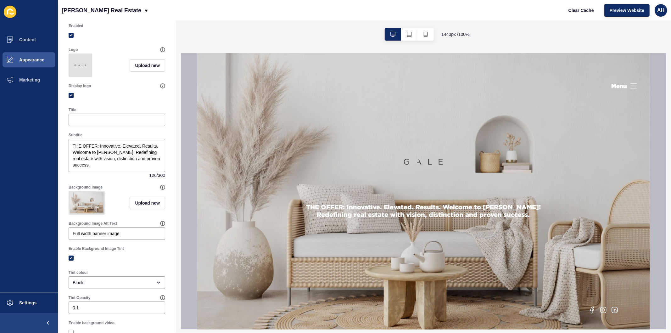
scroll to position [70, 0]
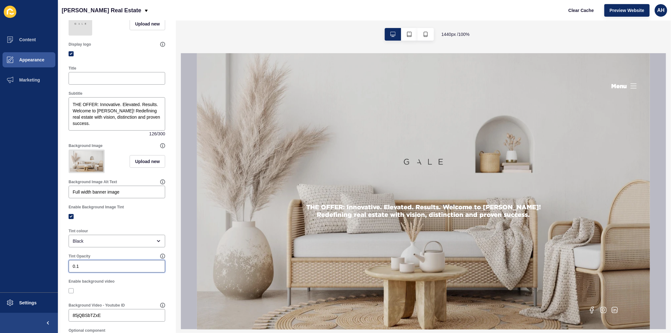
click at [92, 269] on input "0.1" at bounding box center [117, 266] width 88 height 6
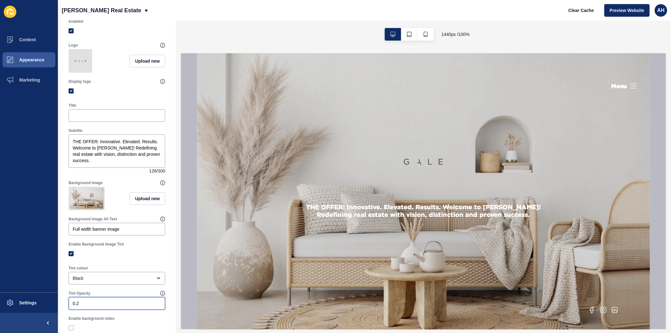
scroll to position [0, 0]
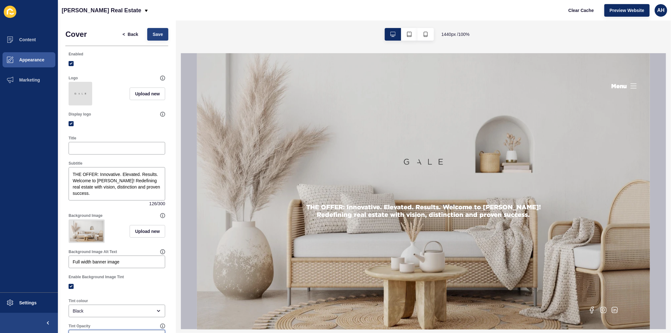
type input "0.2"
click at [154, 36] on span "Save" at bounding box center [158, 34] width 10 height 6
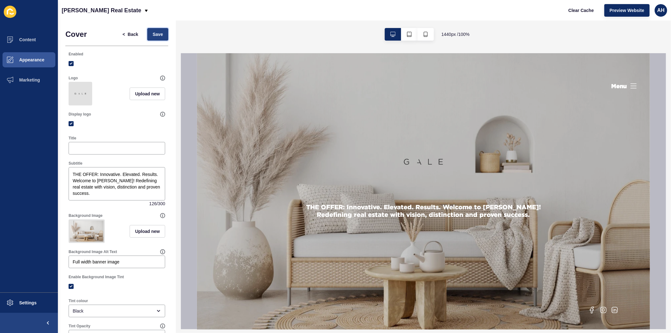
click at [153, 32] on span "Save" at bounding box center [158, 34] width 10 height 6
click at [123, 30] on button "< Back" at bounding box center [130, 34] width 26 height 13
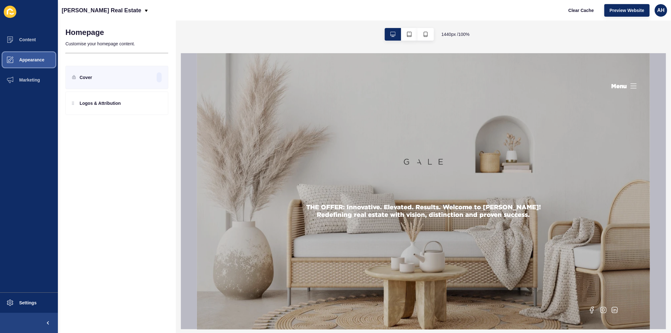
click at [34, 55] on button "Appearance" at bounding box center [29, 60] width 58 height 20
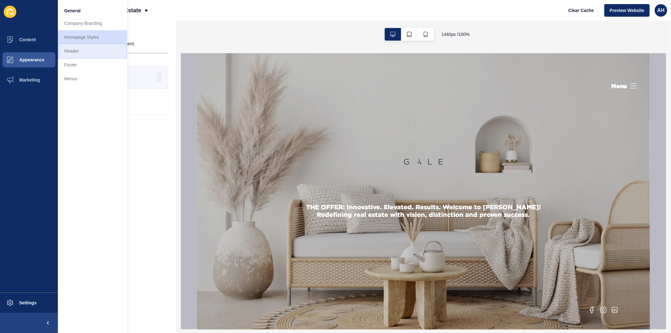
click at [77, 54] on link "Header" at bounding box center [92, 51] width 69 height 14
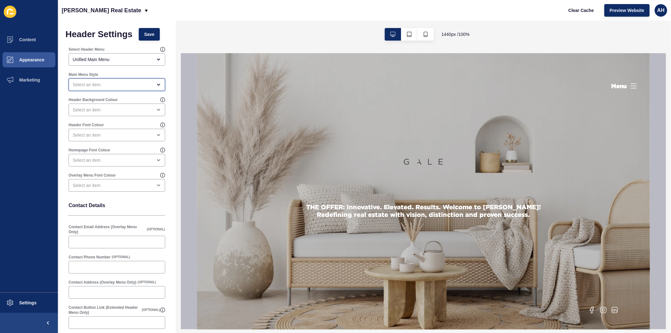
click at [108, 87] on div "open menu" at bounding box center [113, 84] width 80 height 6
click at [106, 102] on span "Full screen overlay (Default)" at bounding box center [114, 100] width 81 height 6
click at [123, 88] on div "Full screen overlay (Default)" at bounding box center [117, 84] width 97 height 13
click at [115, 115] on span "Extended header" at bounding box center [114, 114] width 81 height 6
click at [151, 32] on span "Save" at bounding box center [149, 34] width 10 height 6
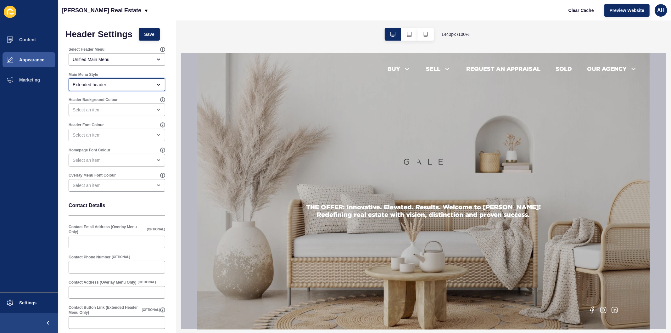
click at [115, 81] on div "Extended header" at bounding box center [117, 84] width 97 height 13
click at [120, 96] on div "Full screen overlay (Default)" at bounding box center [114, 100] width 91 height 14
type input "Full screen overlay (Default)"
click at [154, 31] on span "Save" at bounding box center [149, 34] width 10 height 6
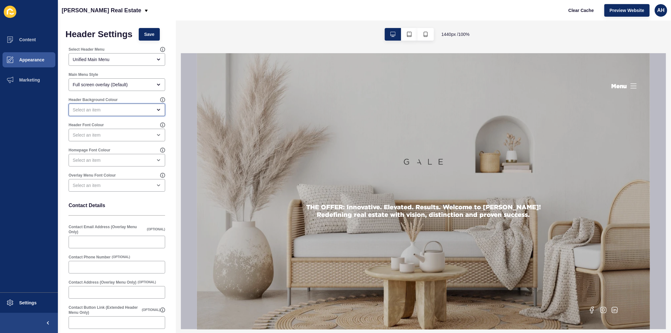
click at [108, 107] on div "open menu" at bounding box center [113, 110] width 80 height 6
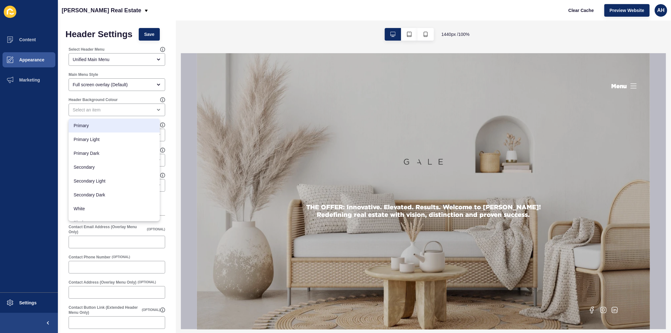
click at [46, 167] on ul "Content Appearance Marketing" at bounding box center [29, 161] width 58 height 263
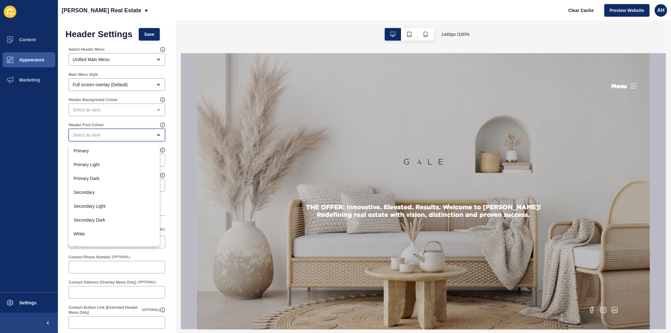
click at [97, 134] on div "close menu" at bounding box center [113, 135] width 80 height 6
click at [51, 155] on ul "Content Appearance Marketing" at bounding box center [29, 161] width 58 height 263
click at [117, 134] on div "close menu" at bounding box center [113, 135] width 80 height 6
click at [65, 162] on div "Header Settings Save Select Header Menu Unified Main Menu Main Menu Style Full …" at bounding box center [117, 195] width 118 height 350
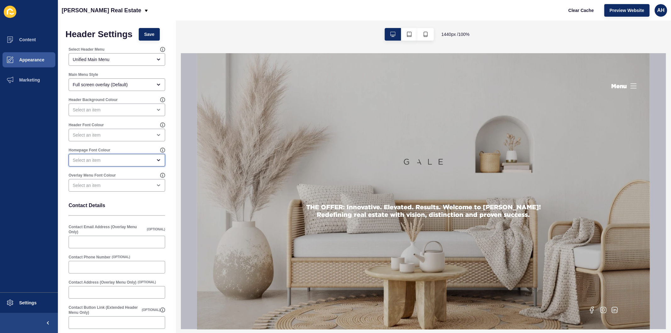
click at [102, 158] on div "open menu" at bounding box center [113, 160] width 80 height 6
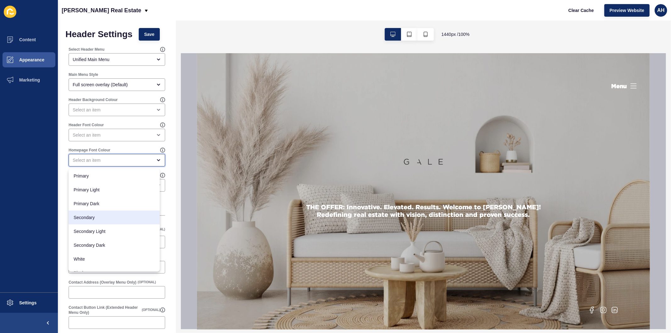
click at [104, 215] on span "Secondary" at bounding box center [114, 217] width 81 height 6
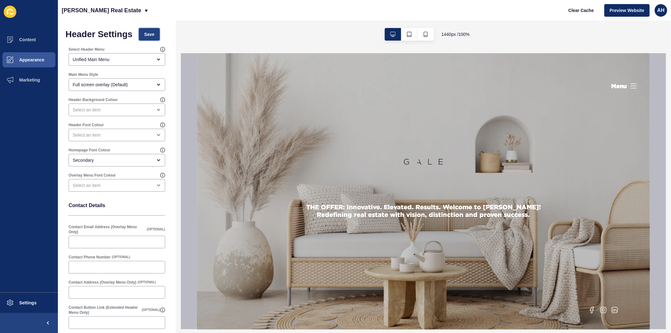
click at [148, 29] on button "Save" at bounding box center [149, 34] width 21 height 13
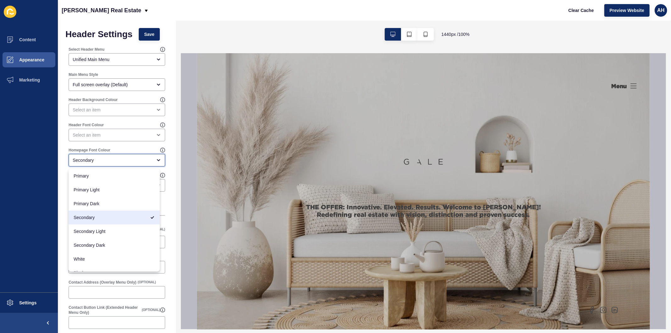
click at [111, 161] on div "Secondary" at bounding box center [113, 160] width 80 height 6
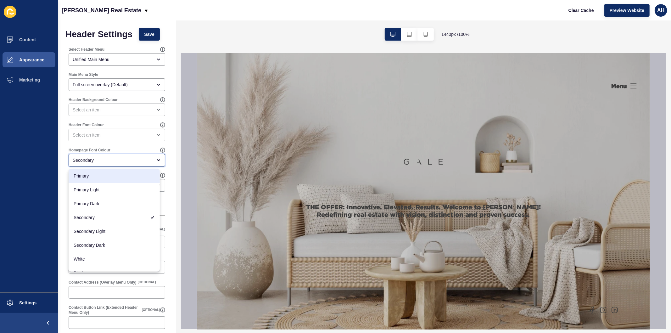
click at [108, 178] on span "Primary" at bounding box center [114, 176] width 81 height 6
type input "Primary"
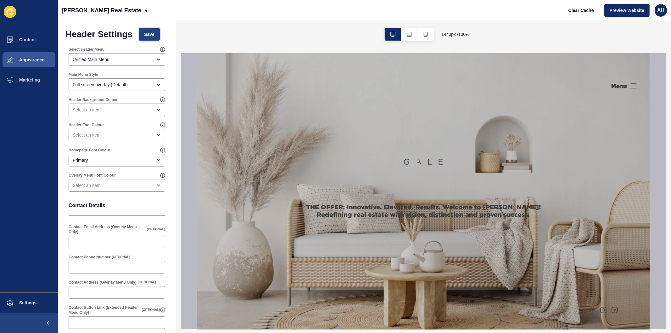
click at [150, 32] on span "Save" at bounding box center [149, 34] width 10 height 6
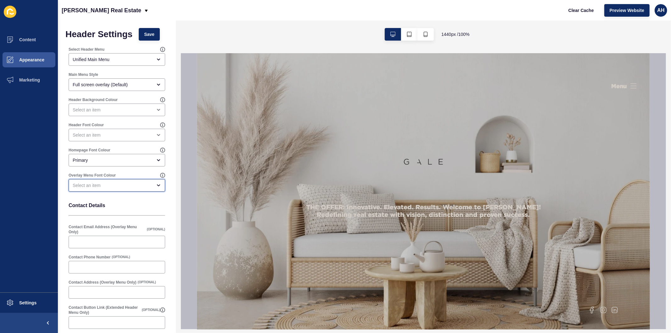
click at [108, 187] on div "open menu" at bounding box center [113, 185] width 80 height 6
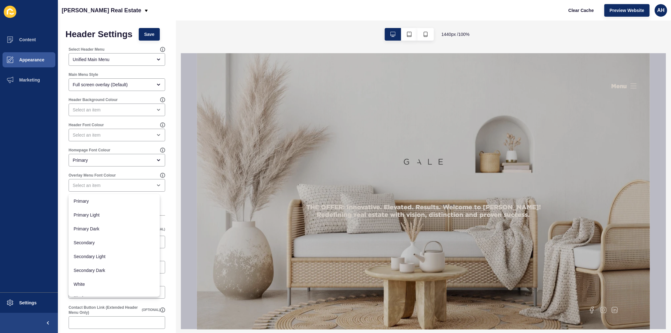
click at [64, 183] on div "Header Settings Save Select Header Menu Unified Main Menu Main Menu Style Full …" at bounding box center [117, 195] width 118 height 350
click at [109, 163] on div "Primary" at bounding box center [113, 160] width 80 height 6
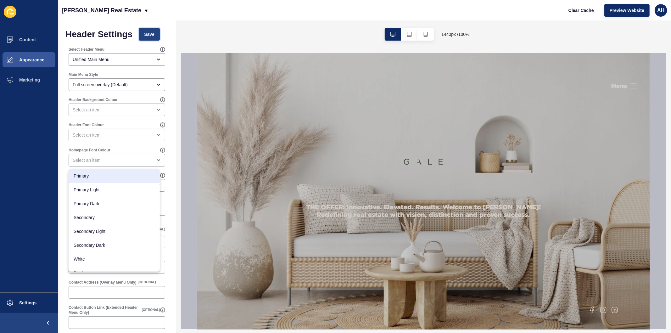
click at [145, 33] on span "Save" at bounding box center [149, 34] width 10 height 6
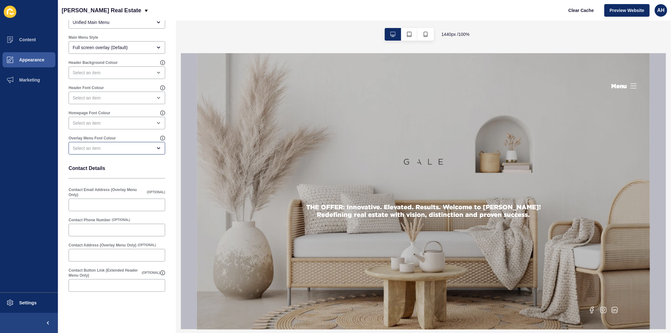
scroll to position [38, 0]
click at [101, 205] on input "Contact Email Address (Overlay Menu Only)" at bounding box center [117, 204] width 88 height 6
paste input "[EMAIL_ADDRESS][DOMAIN_NAME]"
type input "[EMAIL_ADDRESS][DOMAIN_NAME]"
click at [92, 233] on div at bounding box center [117, 229] width 97 height 13
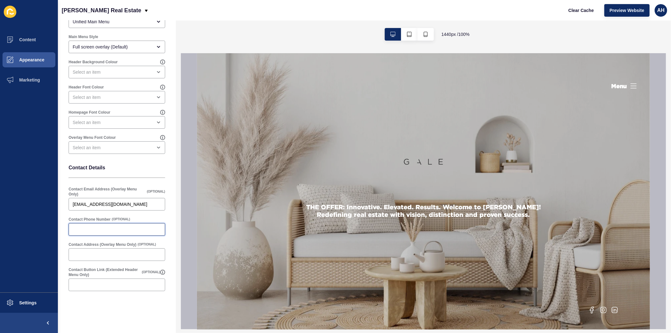
paste input "0499 160 994"
type input "0499 160 994"
click at [117, 256] on input "Contact Address (Overlay Menu Only)" at bounding box center [117, 254] width 88 height 6
paste input "Shop 1 [STREET_ADDRESS]"
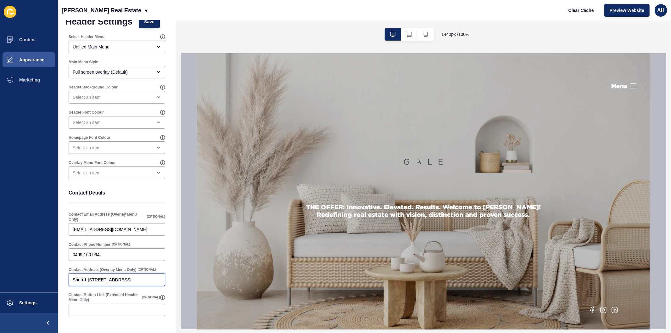
scroll to position [0, 0]
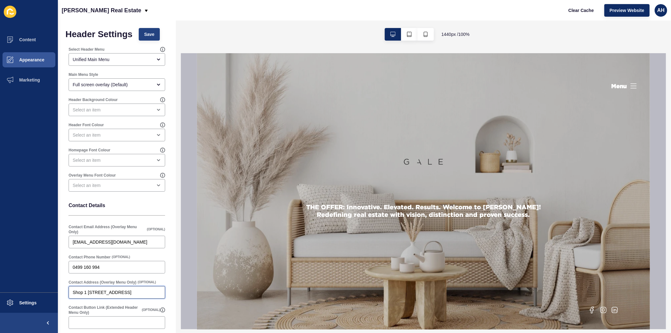
type input "Shop 1 [STREET_ADDRESS]"
click at [152, 31] on button "Save" at bounding box center [149, 34] width 21 height 13
click at [580, 6] on button "Clear Cache" at bounding box center [581, 10] width 36 height 13
click at [29, 58] on span "Appearance" at bounding box center [21, 59] width 45 height 5
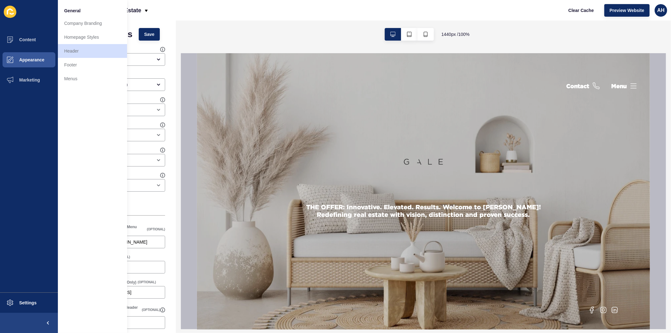
drag, startPoint x: 332, startPoint y: 153, endPoint x: 354, endPoint y: 133, distance: 30.1
click at [332, 152] on div "THE OFFER: Innovative. Elevated. Results. Welcome to [PERSON_NAME]! Redefining …" at bounding box center [423, 172] width 263 height 92
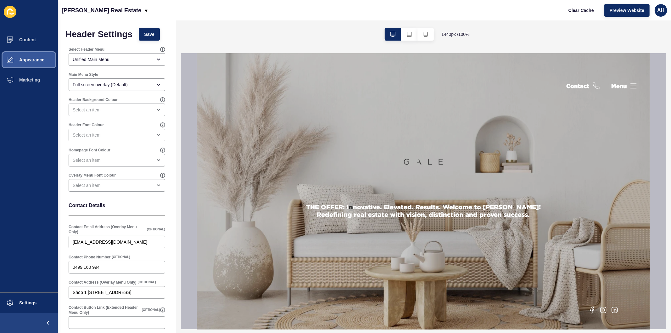
click at [13, 60] on span "Appearance" at bounding box center [21, 59] width 45 height 5
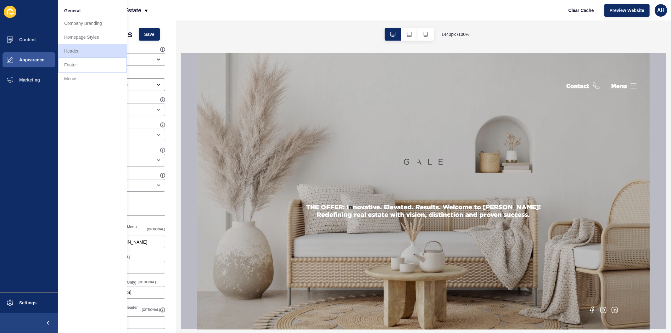
click at [68, 63] on link "Footer" at bounding box center [92, 65] width 69 height 14
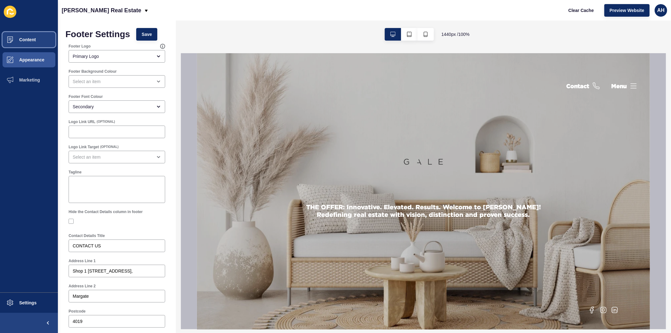
click at [26, 41] on span "Content" at bounding box center [17, 39] width 37 height 5
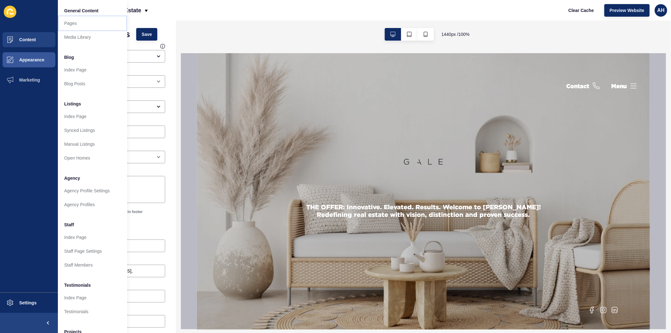
click at [71, 20] on link "Pages" at bounding box center [92, 23] width 69 height 14
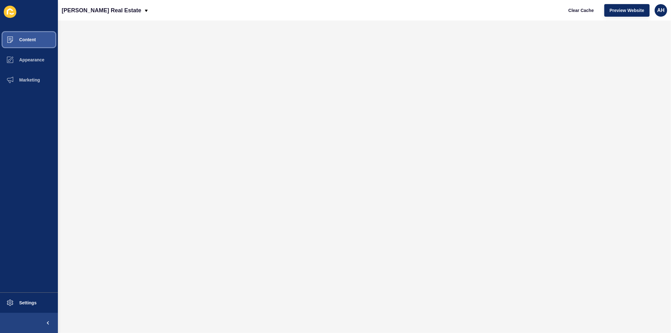
click at [27, 39] on span "Content" at bounding box center [17, 39] width 37 height 5
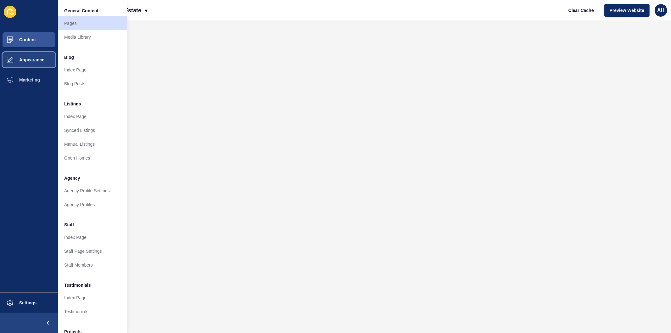
click at [36, 60] on span "Appearance" at bounding box center [21, 59] width 45 height 5
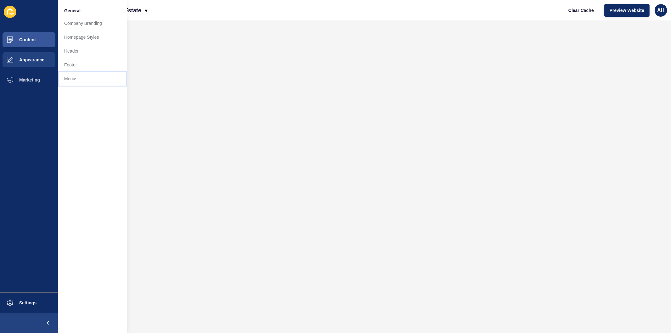
click at [68, 80] on link "Menus" at bounding box center [92, 79] width 69 height 14
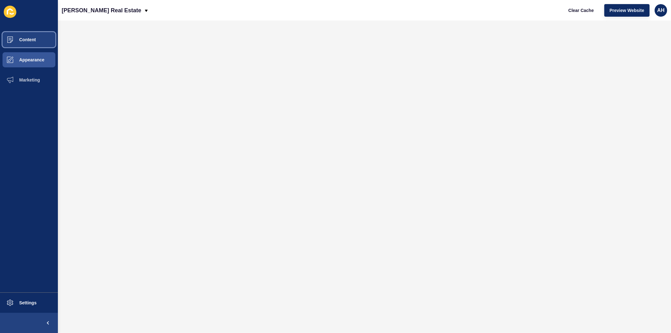
click at [27, 40] on span "Content" at bounding box center [17, 39] width 37 height 5
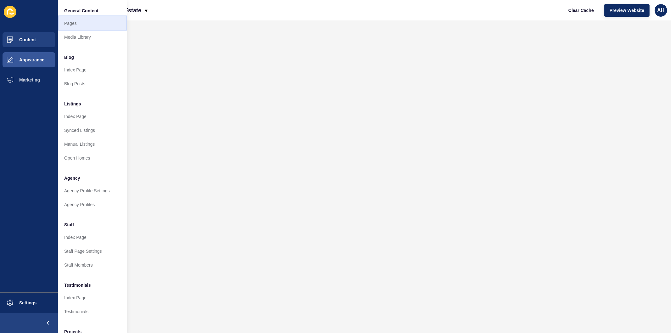
click at [74, 24] on link "Pages" at bounding box center [92, 23] width 69 height 14
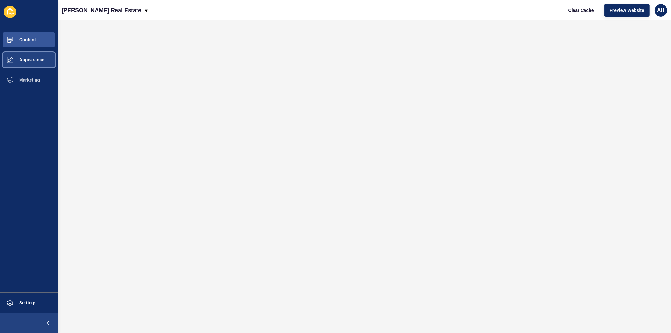
click at [27, 57] on span "Appearance" at bounding box center [21, 59] width 45 height 5
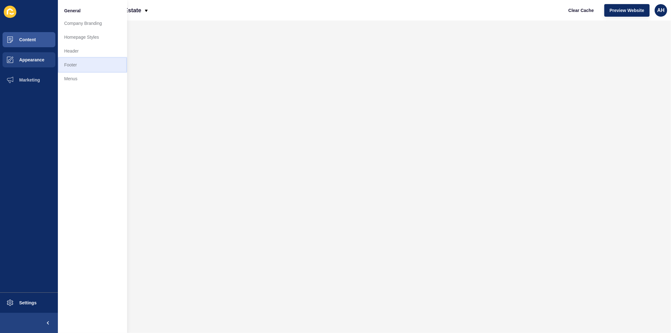
click at [83, 63] on link "Footer" at bounding box center [92, 65] width 69 height 14
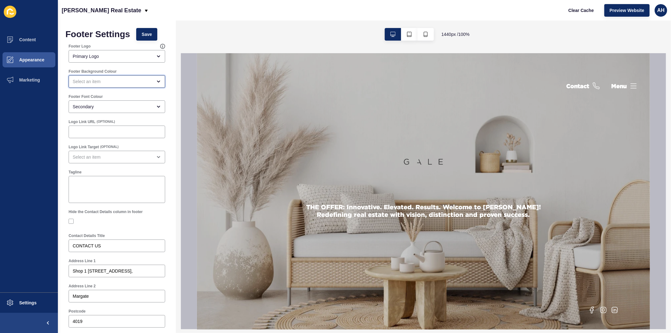
click at [109, 79] on div "open menu" at bounding box center [113, 81] width 80 height 6
click at [103, 98] on span "Primary" at bounding box center [114, 97] width 81 height 6
click at [148, 35] on span "Save" at bounding box center [147, 34] width 10 height 6
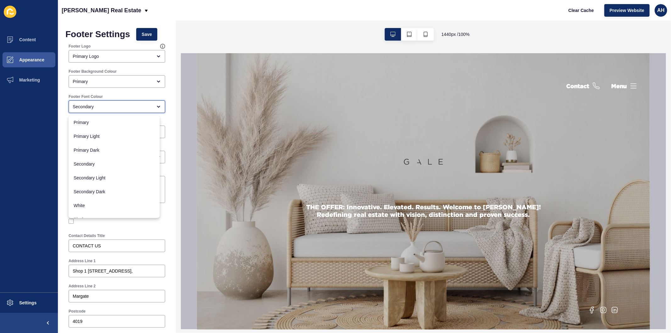
click at [102, 105] on div "Secondary" at bounding box center [113, 106] width 80 height 6
click at [104, 77] on div "Primary" at bounding box center [117, 81] width 97 height 13
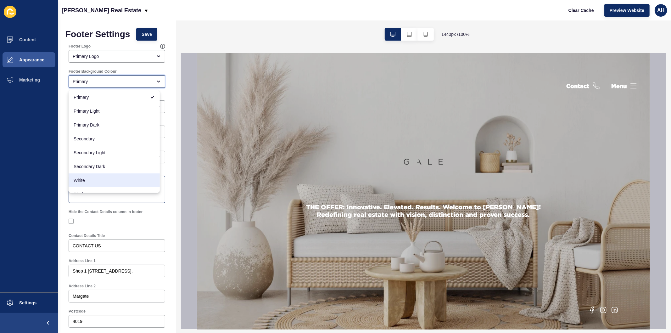
click at [104, 176] on div "White" at bounding box center [114, 180] width 91 height 14
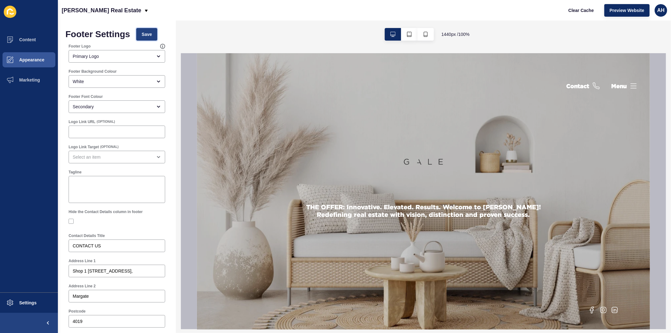
click at [143, 32] on span "Save" at bounding box center [147, 34] width 10 height 6
click at [124, 78] on div "White" at bounding box center [117, 81] width 97 height 13
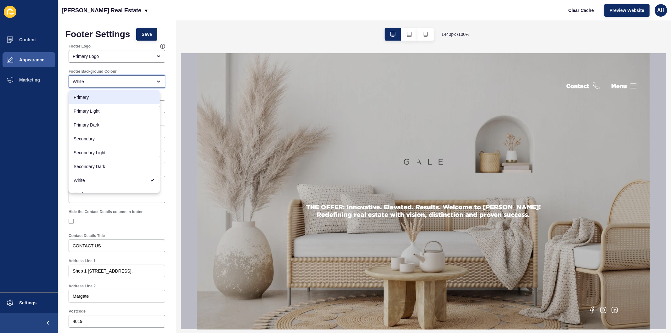
click at [118, 97] on span "Primary" at bounding box center [114, 97] width 81 height 6
type input "Primary"
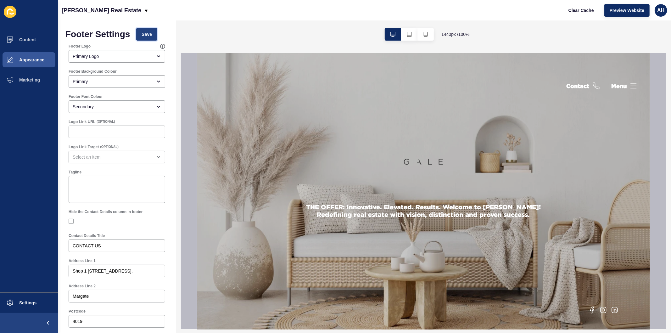
click at [144, 35] on span "Save" at bounding box center [147, 34] width 10 height 6
click at [29, 57] on button "Appearance" at bounding box center [29, 60] width 58 height 20
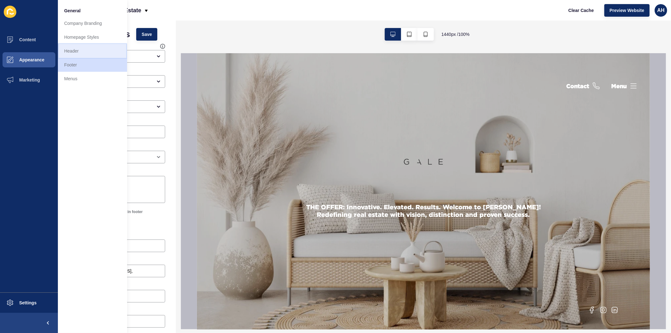
click at [73, 49] on link "Header" at bounding box center [92, 51] width 69 height 14
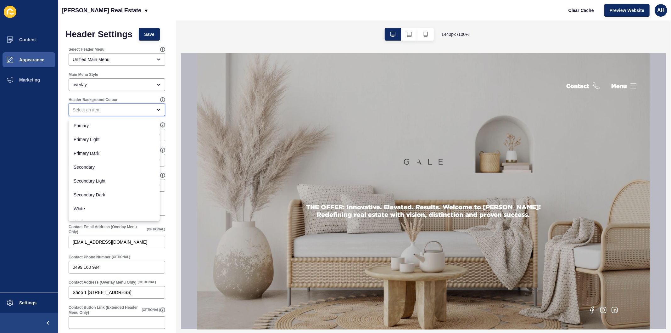
click at [116, 107] on div "close menu" at bounding box center [113, 110] width 80 height 6
click at [107, 127] on span "Primary" at bounding box center [114, 125] width 81 height 6
type input "Primary"
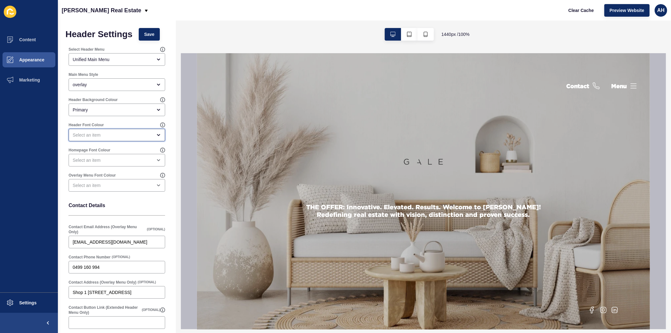
click at [107, 133] on div "open menu" at bounding box center [113, 135] width 80 height 6
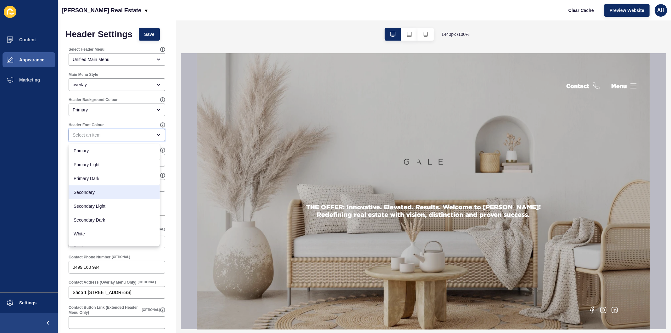
click at [98, 193] on span "Secondary" at bounding box center [114, 192] width 81 height 6
type input "Secondary"
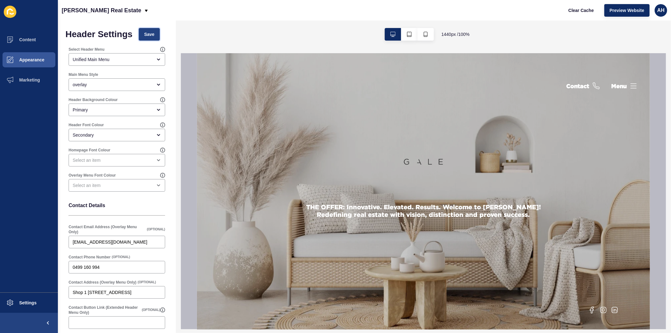
click at [149, 34] on span "Save" at bounding box center [149, 34] width 10 height 6
click at [25, 38] on span "Content" at bounding box center [17, 39] width 37 height 5
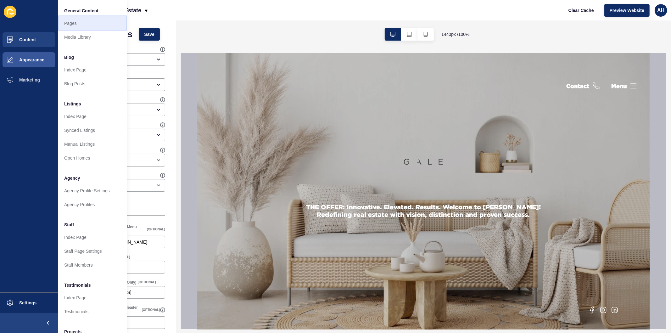
click at [68, 23] on link "Pages" at bounding box center [92, 23] width 69 height 14
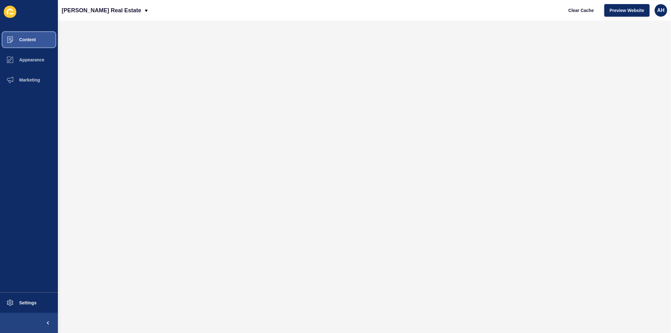
click at [27, 38] on span "Content" at bounding box center [17, 39] width 37 height 5
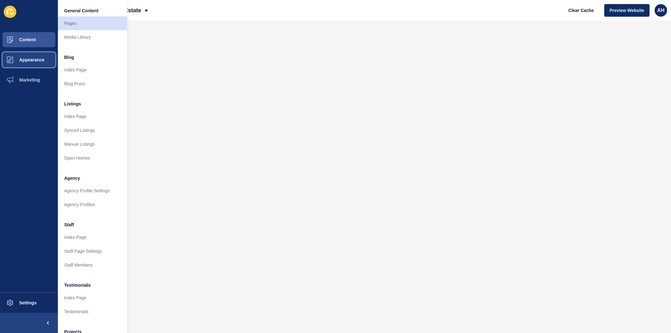
click at [32, 58] on span "Appearance" at bounding box center [21, 59] width 45 height 5
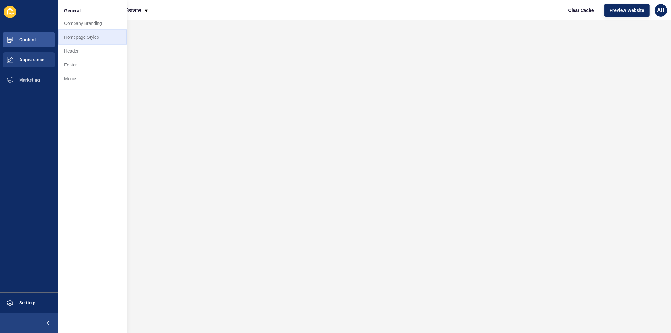
click at [77, 38] on link "Homepage Styles" at bounding box center [92, 37] width 69 height 14
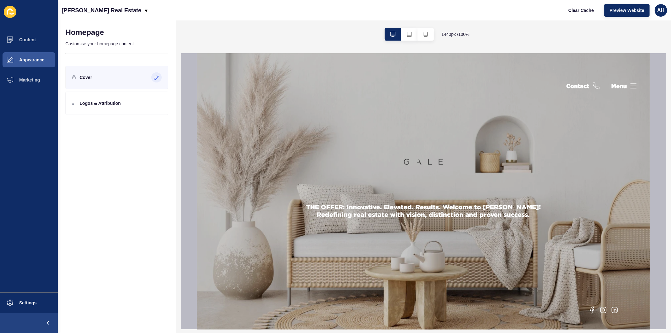
click at [155, 77] on icon at bounding box center [156, 77] width 5 height 5
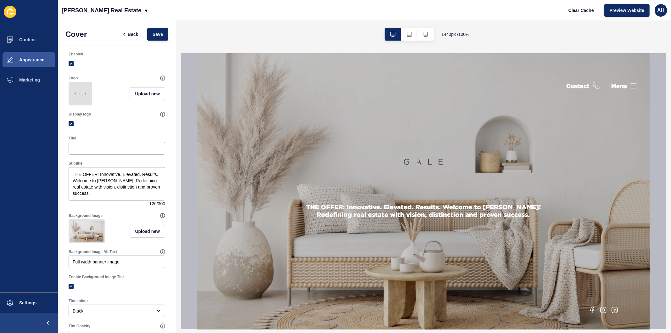
scroll to position [140, 0]
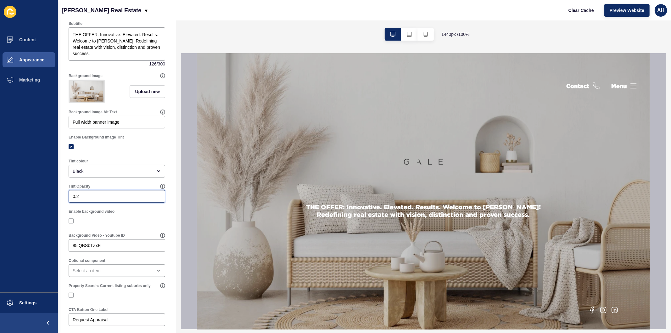
click at [87, 199] on input "0.2" at bounding box center [117, 196] width 88 height 6
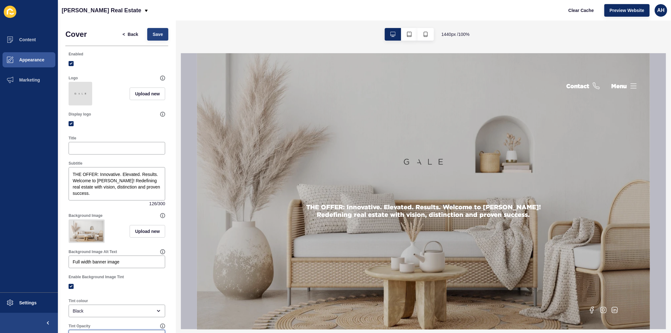
type input "0.1"
click at [153, 37] on span "Save" at bounding box center [158, 34] width 10 height 6
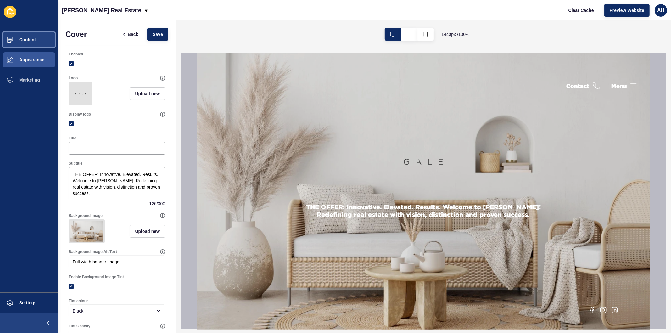
click at [31, 40] on span "Content" at bounding box center [17, 39] width 37 height 5
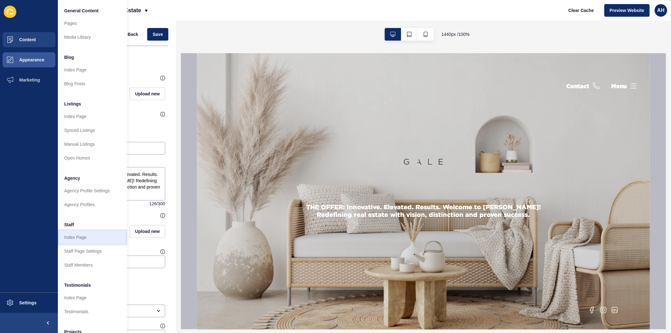
click at [82, 233] on link "Index Page" at bounding box center [92, 237] width 69 height 14
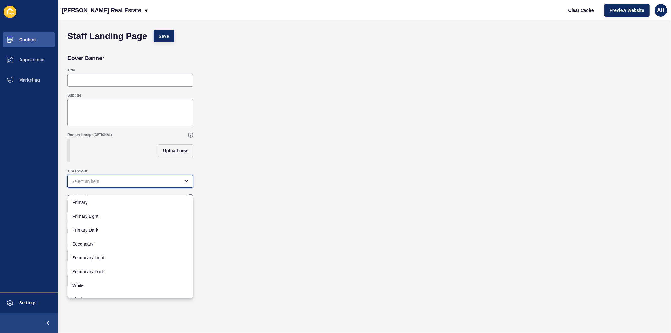
click at [105, 184] on div "close menu" at bounding box center [125, 181] width 109 height 6
click at [101, 247] on div "Secondary" at bounding box center [130, 244] width 126 height 14
type input "Secondary"
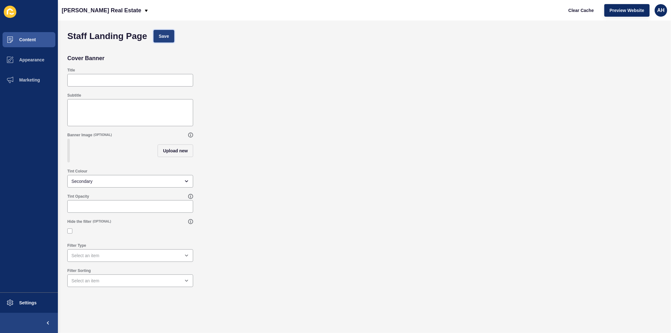
click at [165, 38] on span "Save" at bounding box center [164, 36] width 10 height 6
click at [120, 209] on input "Tint Opacity" at bounding box center [130, 206] width 118 height 6
type input "100"
click at [165, 36] on span "Save" at bounding box center [164, 36] width 10 height 6
click at [175, 259] on div "close menu" at bounding box center [125, 255] width 109 height 6
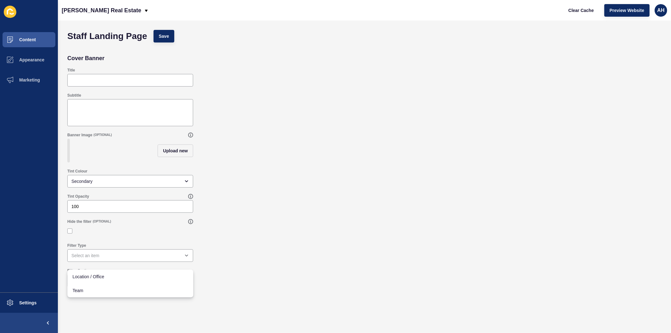
click at [252, 299] on form "Staff Landing Page Save Cover Banner Title Subtitle Banner Image (OPTIONAL) Upl…" at bounding box center [364, 164] width 600 height 275
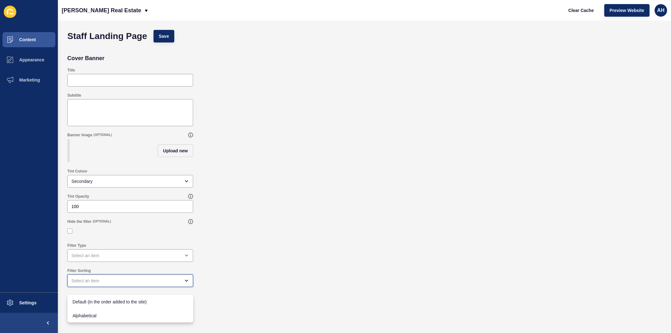
click at [125, 284] on div "close menu" at bounding box center [125, 280] width 109 height 6
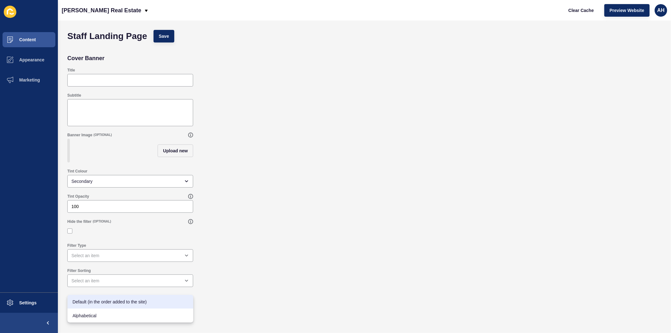
click at [243, 290] on div "Filter Sorting" at bounding box center [364, 277] width 600 height 25
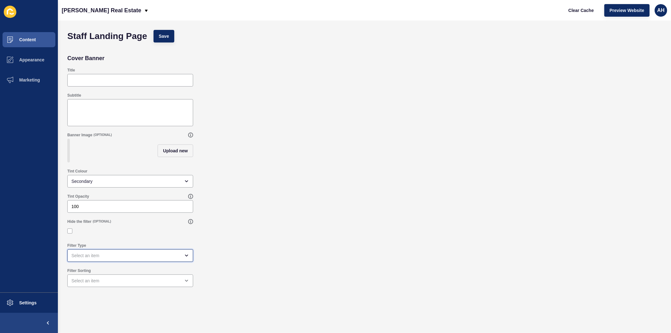
click at [137, 258] on div "open menu" at bounding box center [125, 255] width 109 height 6
click at [224, 262] on div "Filter Type" at bounding box center [364, 252] width 600 height 25
click at [102, 262] on div "open menu" at bounding box center [130, 255] width 126 height 13
click at [109, 291] on span "Team" at bounding box center [130, 290] width 116 height 6
type input "Team"
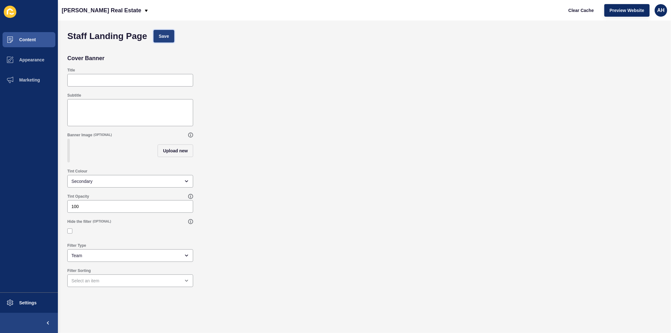
click at [164, 35] on span "Save" at bounding box center [164, 36] width 10 height 6
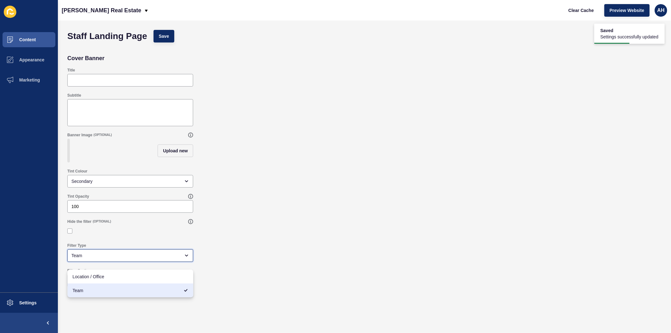
click at [152, 259] on div "Team" at bounding box center [125, 255] width 109 height 6
click at [260, 263] on div "Filter Type" at bounding box center [364, 252] width 600 height 25
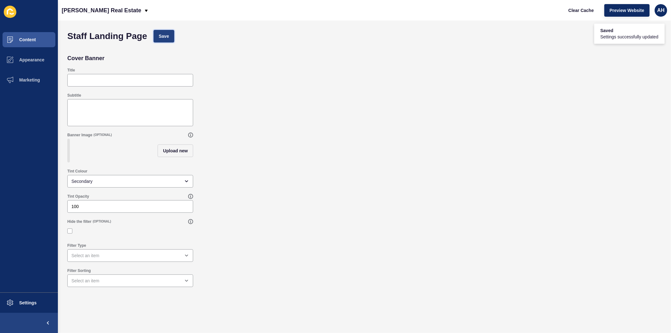
click at [163, 31] on button "Save" at bounding box center [163, 36] width 21 height 13
click at [34, 58] on span "Appearance" at bounding box center [21, 59] width 45 height 5
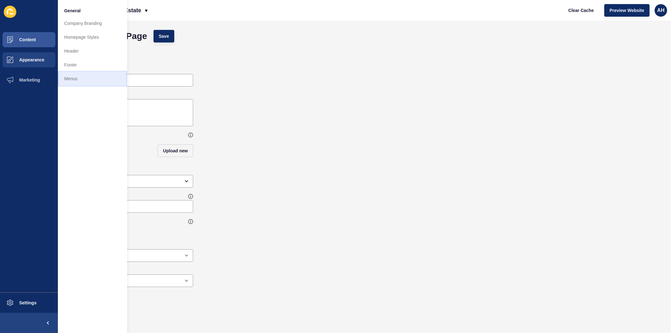
click at [70, 84] on link "Menus" at bounding box center [92, 79] width 69 height 14
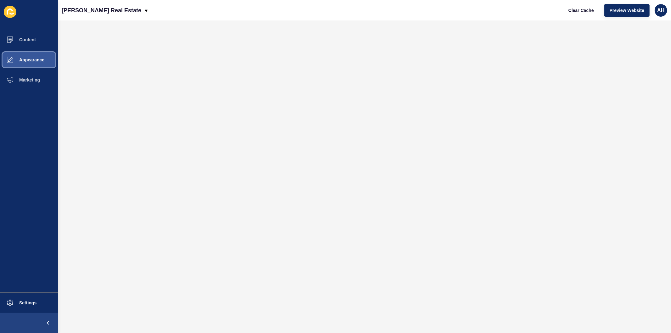
click at [21, 62] on span "Appearance" at bounding box center [21, 59] width 45 height 5
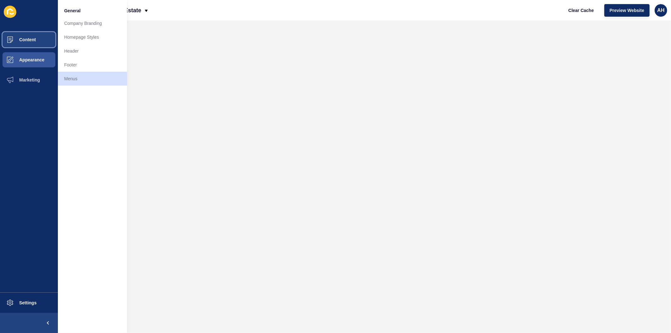
click at [24, 35] on button "Content" at bounding box center [29, 40] width 58 height 20
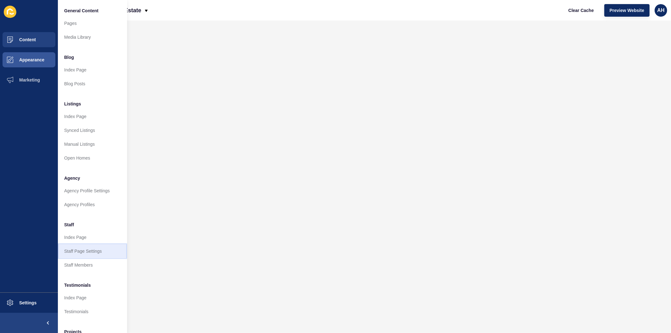
click at [87, 250] on link "Staff Page Settings" at bounding box center [92, 251] width 69 height 14
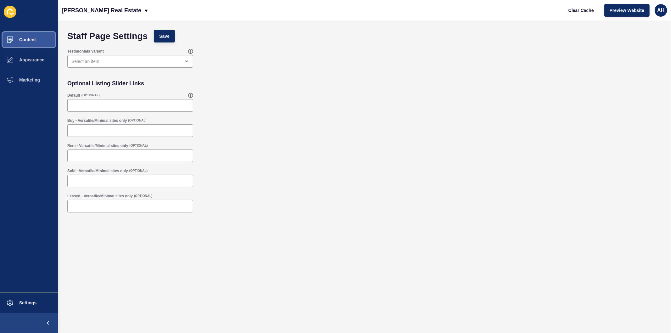
click at [29, 33] on button "Content" at bounding box center [29, 40] width 58 height 20
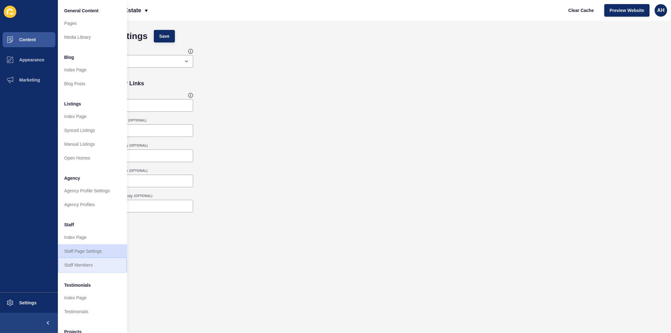
click at [73, 267] on link "Staff Members" at bounding box center [92, 265] width 69 height 14
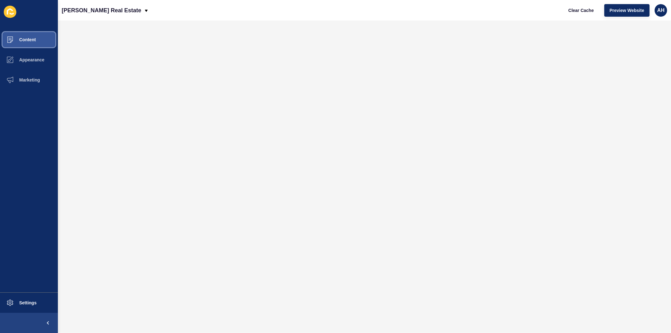
click at [34, 42] on span "Content" at bounding box center [17, 39] width 37 height 5
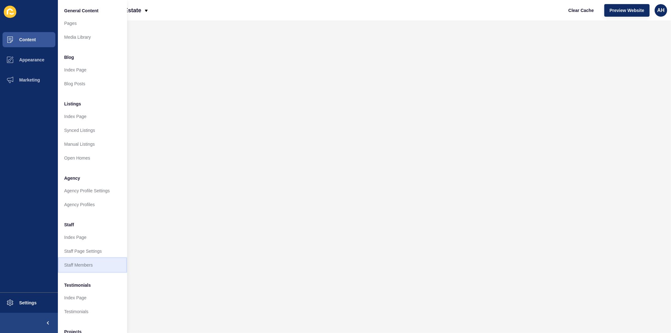
click at [94, 262] on link "Staff Members" at bounding box center [92, 265] width 69 height 14
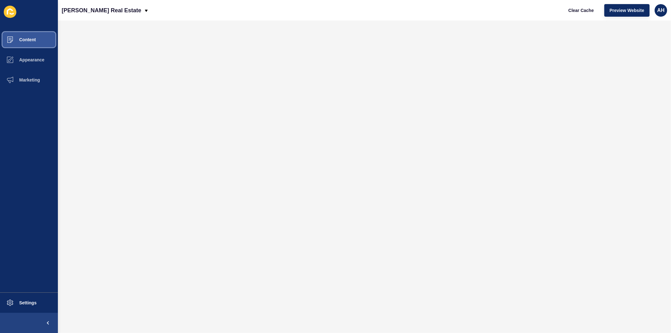
click at [23, 43] on button "Content" at bounding box center [29, 40] width 58 height 20
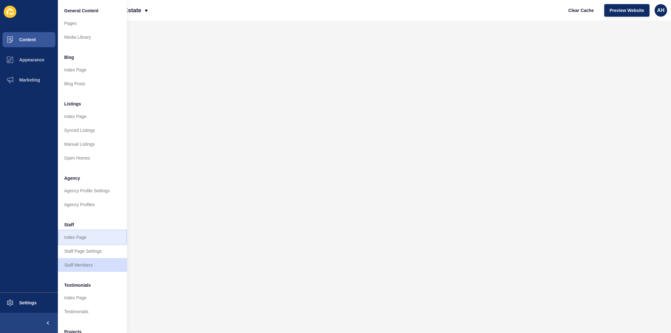
click at [82, 239] on link "Index Page" at bounding box center [92, 237] width 69 height 14
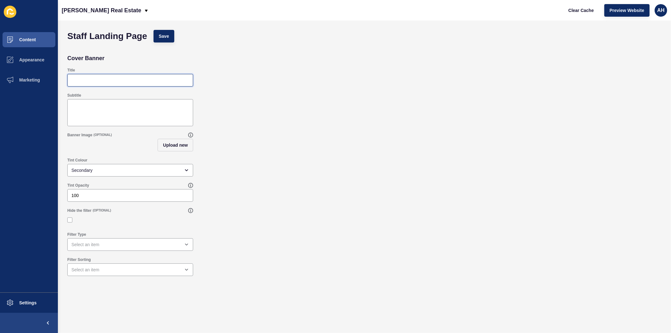
click at [90, 78] on input "Title" at bounding box center [130, 80] width 118 height 6
type input "Our Team"
click at [168, 36] on span "Save" at bounding box center [164, 36] width 10 height 6
click at [177, 146] on span "Upload new" at bounding box center [175, 145] width 25 height 6
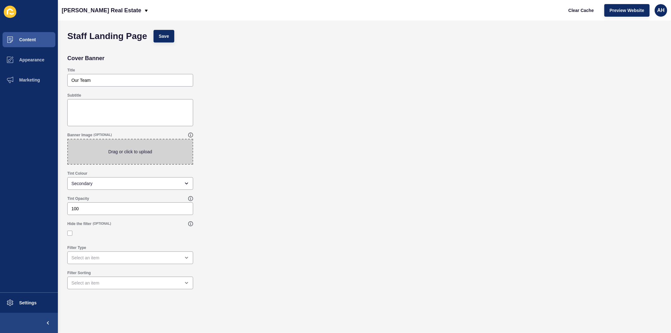
click at [123, 148] on span at bounding box center [130, 151] width 125 height 25
click at [68, 139] on input "Drag or click to upload" at bounding box center [68, 139] width 0 height 0
type input "C:\fakepath\Untitled design (3).png"
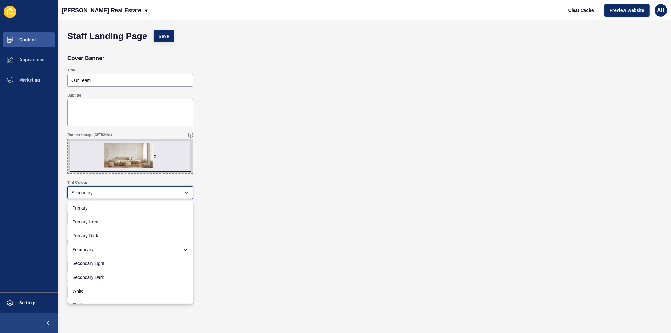
click at [155, 193] on div "Secondary" at bounding box center [125, 192] width 109 height 6
click at [257, 209] on div "Tint Opacity 100" at bounding box center [364, 214] width 600 height 25
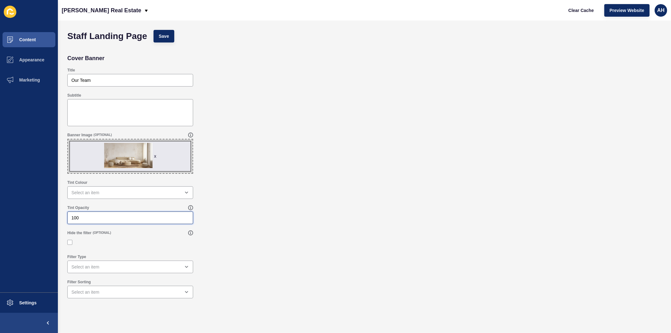
click at [125, 216] on input "100" at bounding box center [130, 218] width 118 height 6
click at [168, 37] on span "Save" at bounding box center [164, 36] width 10 height 6
click at [156, 154] on div "x" at bounding box center [155, 156] width 2 height 6
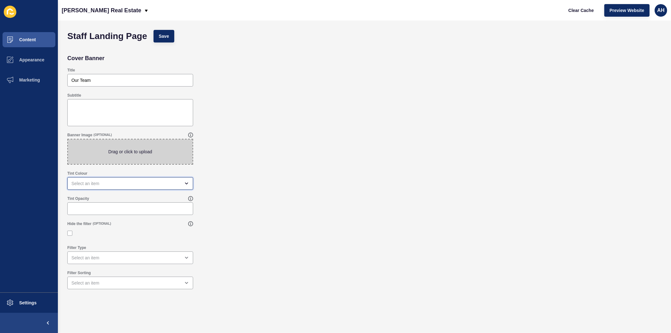
click at [141, 180] on div "open menu" at bounding box center [125, 183] width 109 height 6
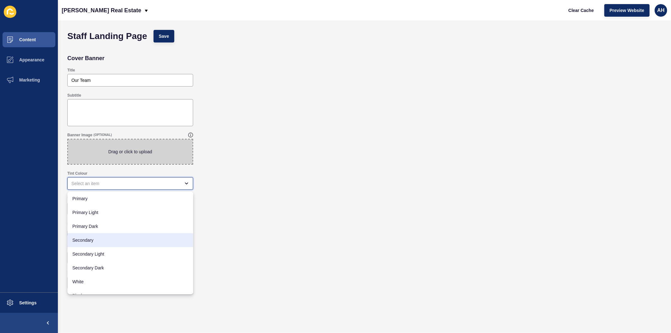
click at [112, 237] on span "Secondary" at bounding box center [130, 240] width 116 height 6
type input "Secondary"
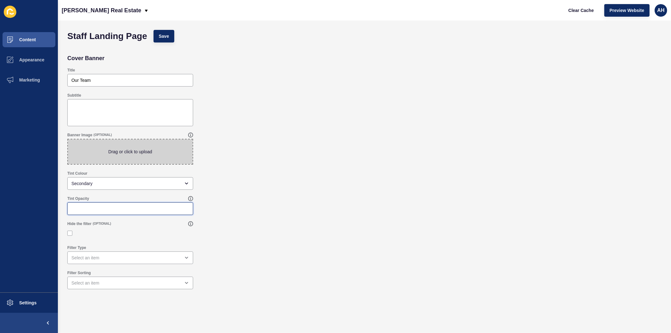
click at [105, 208] on input "Tint Opacity" at bounding box center [130, 208] width 118 height 6
type input "100"
click at [165, 40] on button "Save" at bounding box center [163, 36] width 21 height 13
click at [20, 60] on span "Appearance" at bounding box center [21, 59] width 45 height 5
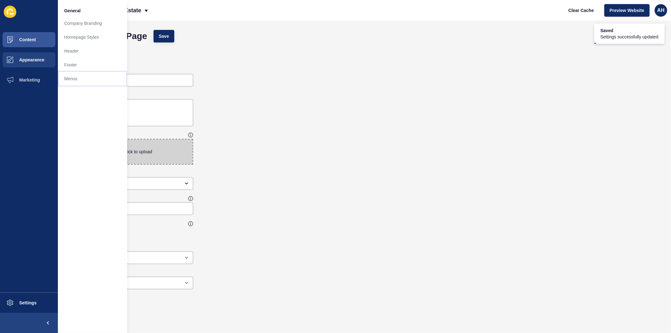
click at [70, 80] on link "Menus" at bounding box center [92, 79] width 69 height 14
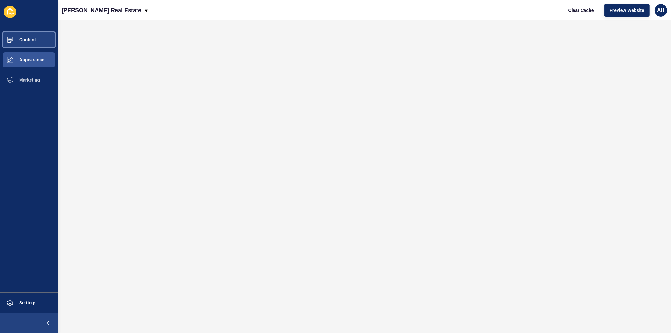
click at [24, 32] on button "Content" at bounding box center [29, 40] width 58 height 20
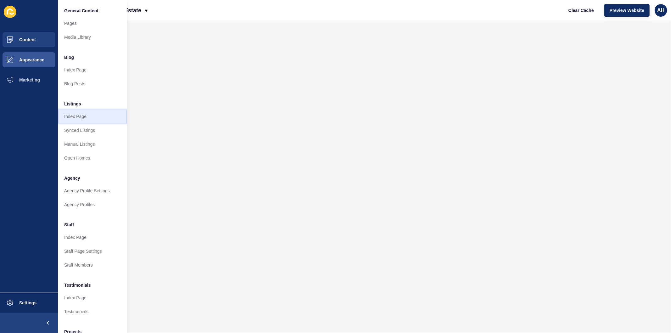
click at [72, 119] on link "Index Page" at bounding box center [92, 116] width 69 height 14
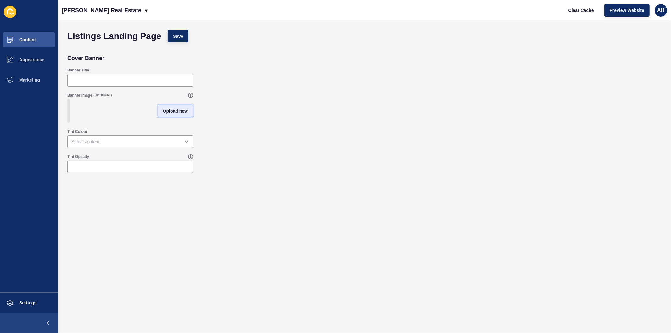
click at [165, 111] on span "Upload new" at bounding box center [175, 111] width 25 height 6
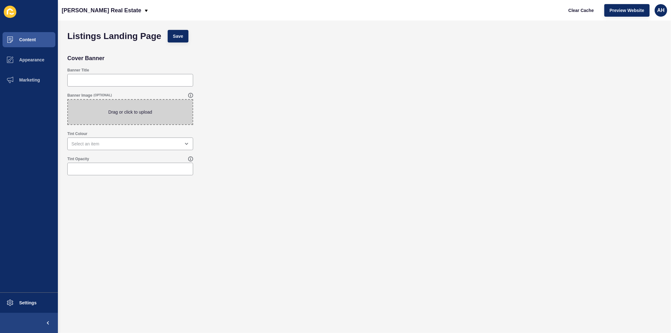
click at [142, 115] on span at bounding box center [130, 112] width 125 height 25
click at [68, 100] on input "Drag or click to upload" at bounding box center [68, 100] width 0 height 0
type input "C:\fakepath\download (5).jpg"
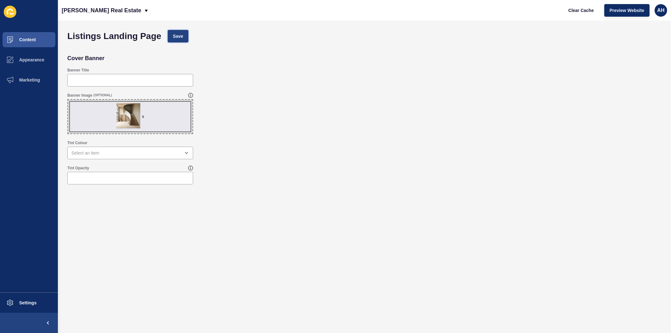
click at [179, 33] on span "Save" at bounding box center [178, 36] width 10 height 6
click at [143, 116] on div "x" at bounding box center [143, 116] width 2 height 6
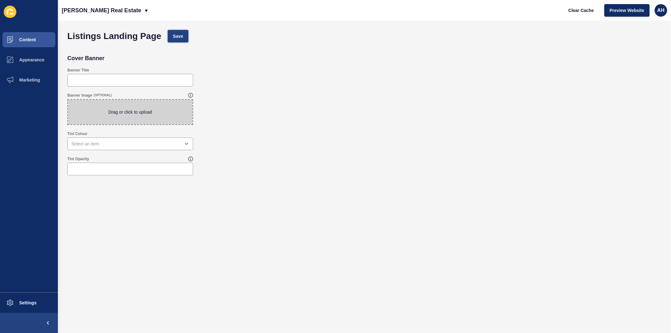
click at [177, 40] on button "Save" at bounding box center [178, 36] width 21 height 13
click at [183, 40] on button "Save" at bounding box center [178, 36] width 21 height 13
click at [35, 38] on span "Content" at bounding box center [17, 39] width 37 height 5
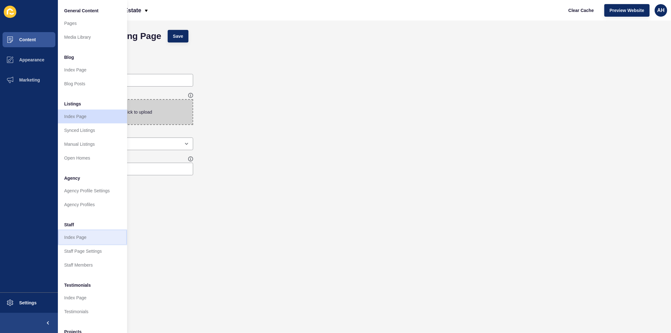
click at [91, 235] on link "Index Page" at bounding box center [92, 237] width 69 height 14
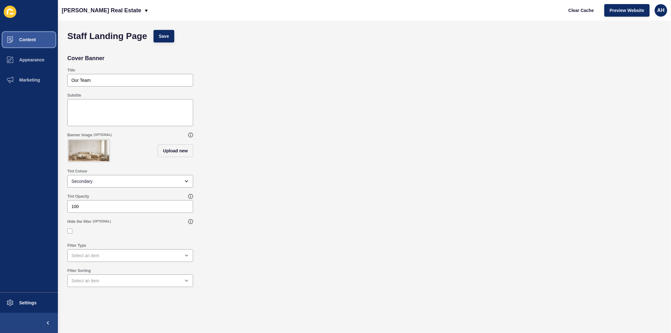
click at [31, 41] on span "Content" at bounding box center [17, 39] width 37 height 5
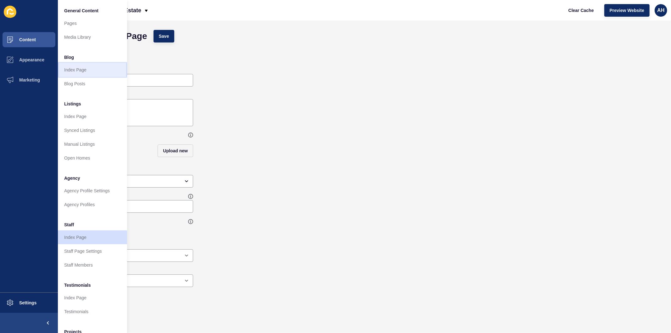
click at [87, 70] on link "Index Page" at bounding box center [92, 70] width 69 height 14
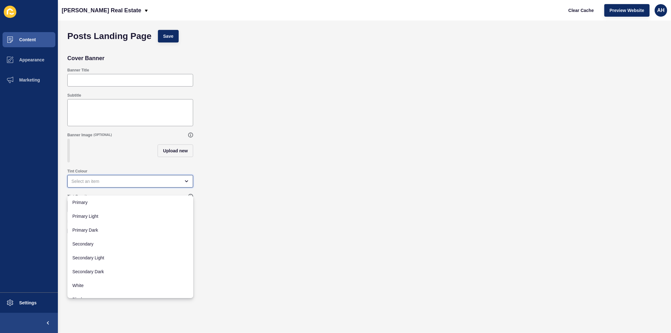
click at [101, 187] on div "close menu" at bounding box center [130, 181] width 126 height 13
click at [93, 245] on span "Secondary" at bounding box center [130, 244] width 116 height 6
type input "Secondary"
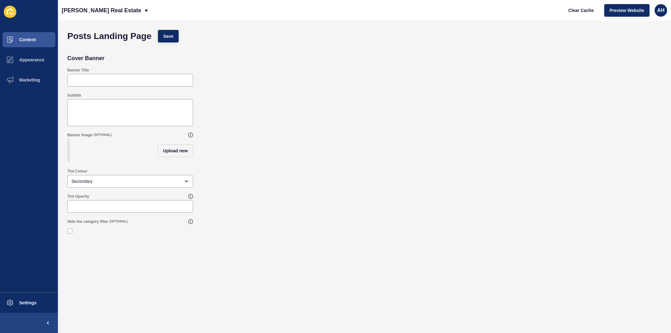
click at [85, 205] on div at bounding box center [130, 206] width 126 height 13
type input "100"
click at [174, 34] on button "Save" at bounding box center [168, 36] width 21 height 13
click at [28, 40] on span "Content" at bounding box center [17, 39] width 37 height 5
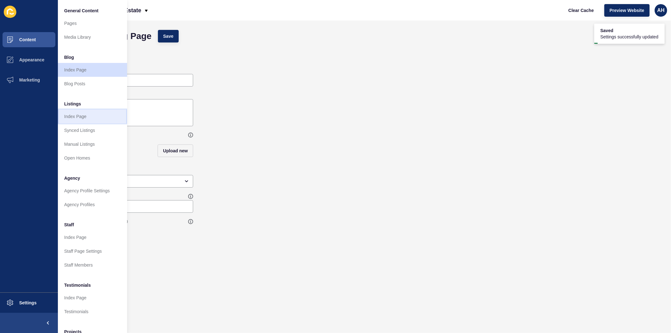
click at [80, 118] on link "Index Page" at bounding box center [92, 116] width 69 height 14
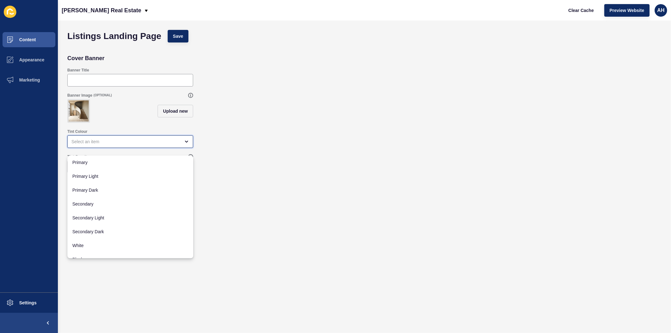
click at [128, 145] on div "close menu" at bounding box center [125, 141] width 109 height 6
click at [83, 110] on img at bounding box center [79, 110] width 20 height 21
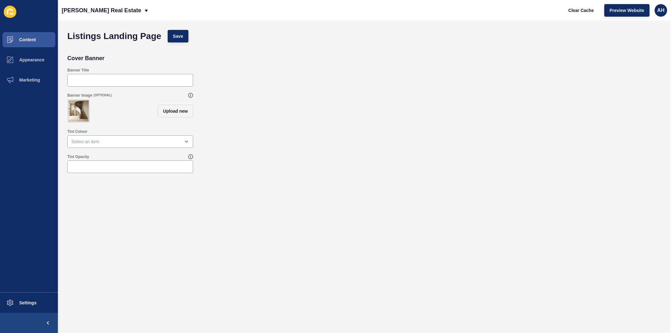
click at [81, 111] on img at bounding box center [79, 110] width 20 height 21
click at [172, 114] on span "Upload new" at bounding box center [175, 111] width 25 height 6
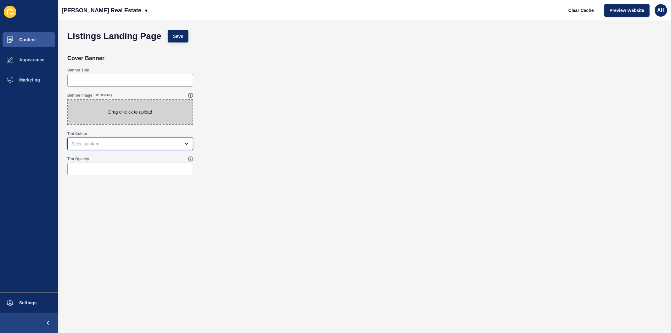
click at [126, 143] on div "open menu" at bounding box center [125, 144] width 109 height 6
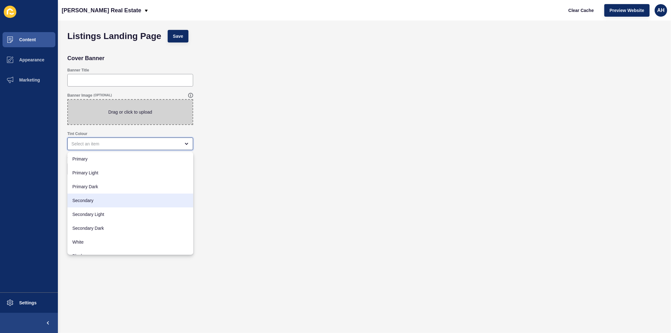
click at [99, 197] on span "Secondary" at bounding box center [130, 200] width 116 height 6
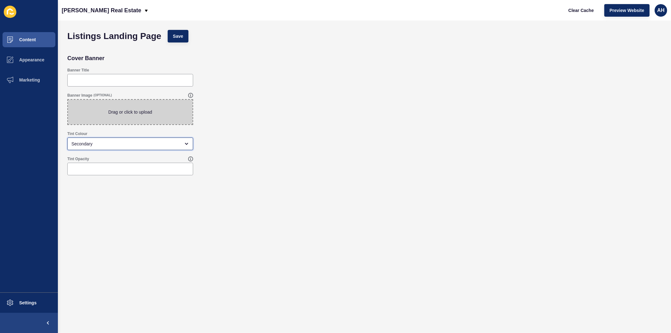
type input "Secondary"
click at [91, 166] on input "Tint Opacity" at bounding box center [130, 169] width 118 height 6
type input "100"
click at [180, 38] on span "Save" at bounding box center [178, 36] width 10 height 6
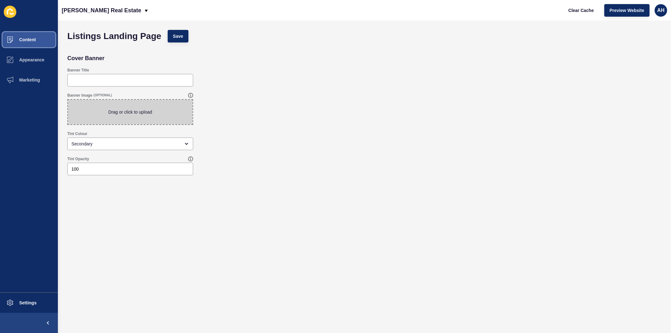
click at [25, 42] on button "Content" at bounding box center [29, 40] width 58 height 20
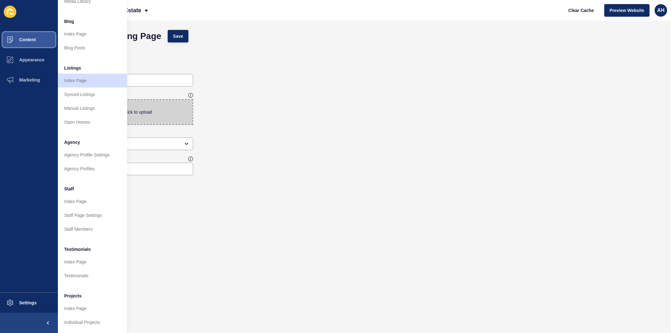
scroll to position [41, 0]
click at [96, 256] on link "Index Page" at bounding box center [92, 262] width 69 height 14
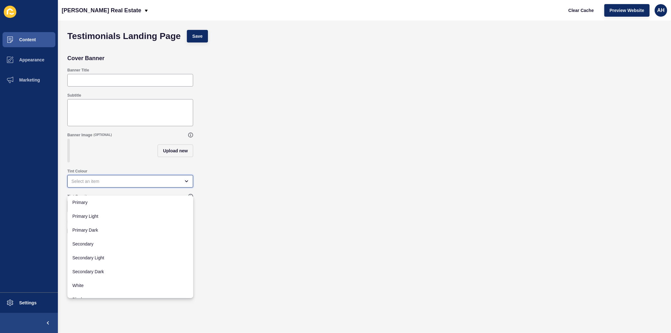
click at [86, 184] on div "close menu" at bounding box center [125, 181] width 109 height 6
click at [98, 243] on span "Secondary" at bounding box center [130, 244] width 116 height 6
type input "Secondary"
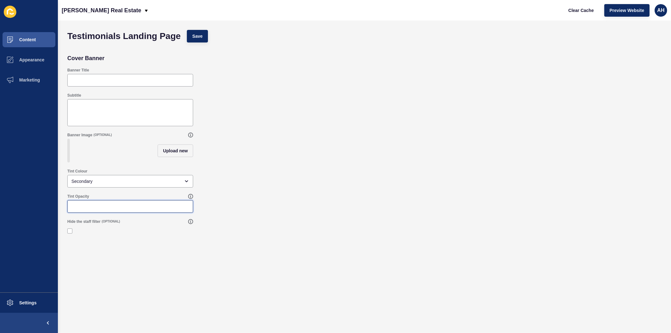
click at [86, 209] on input "Tint Opacity" at bounding box center [130, 206] width 118 height 6
type input "100"
click at [197, 38] on span "Save" at bounding box center [197, 36] width 10 height 6
click at [32, 43] on button "Content" at bounding box center [29, 40] width 58 height 20
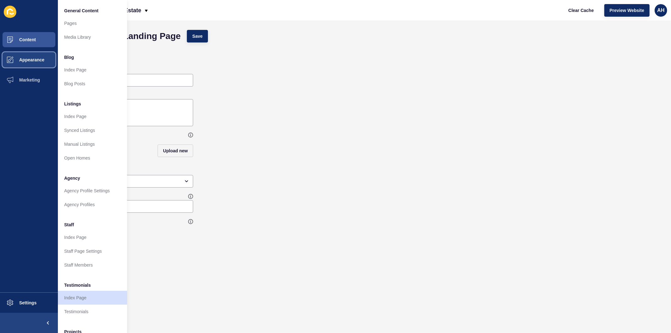
click at [39, 57] on span "Appearance" at bounding box center [21, 59] width 45 height 5
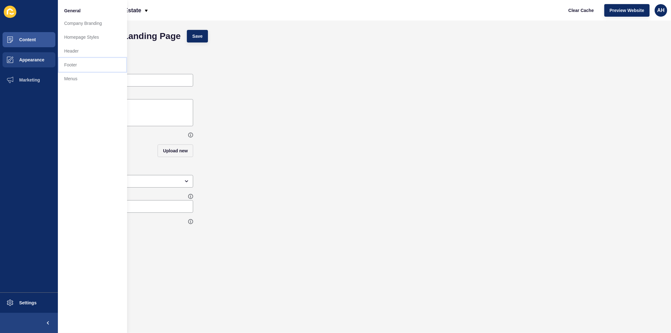
click at [78, 61] on link "Footer" at bounding box center [92, 65] width 69 height 14
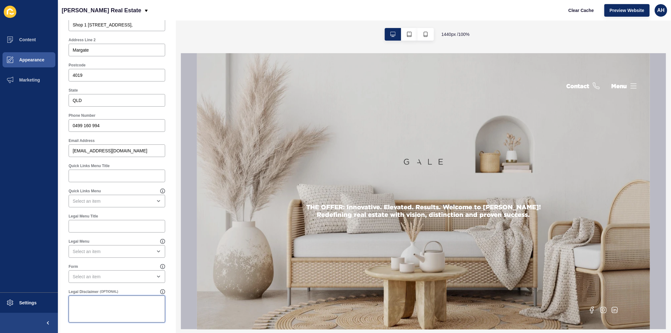
click at [131, 304] on textarea "Legal Disclaimer" at bounding box center [117, 308] width 95 height 25
paste textarea "[PERSON_NAME] REAL ESTATE GROUP PTY LTD ABN - 99 677 566"
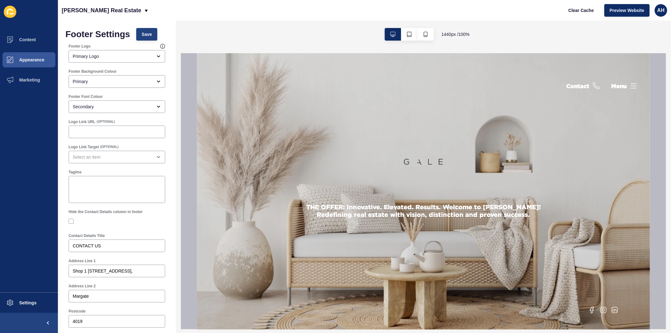
type textarea "[PERSON_NAME] REAL ESTATE GROUP PTY LTD ABN - 99 677 566"
click at [142, 32] on span "Save" at bounding box center [147, 34] width 10 height 6
click at [24, 36] on button "Content" at bounding box center [29, 40] width 58 height 20
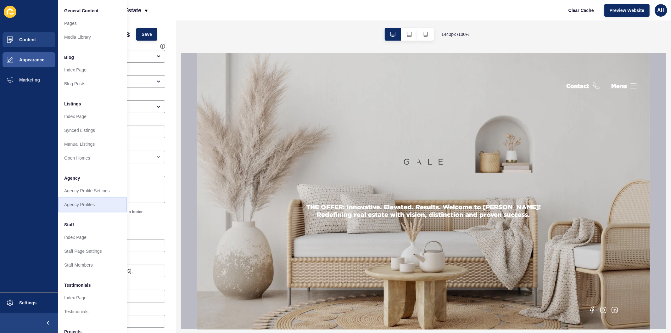
click at [83, 206] on link "Agency Profiles" at bounding box center [92, 205] width 69 height 14
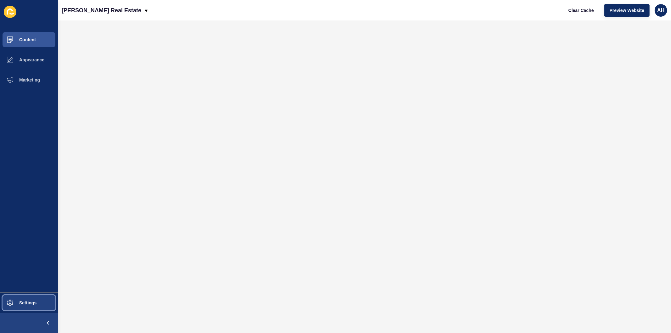
click at [22, 300] on span "Settings" at bounding box center [17, 302] width 37 height 5
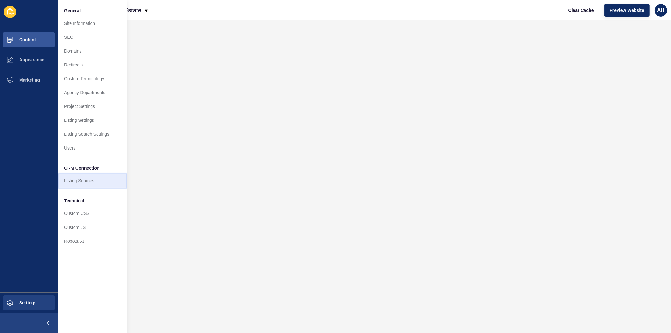
click at [73, 175] on link "Listing Sources" at bounding box center [92, 181] width 69 height 14
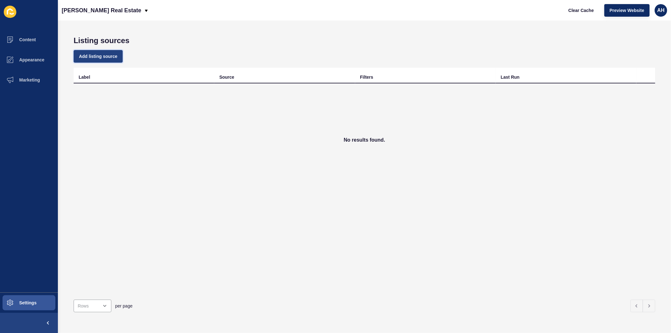
click at [102, 54] on span "Add listing source" at bounding box center [98, 56] width 38 height 6
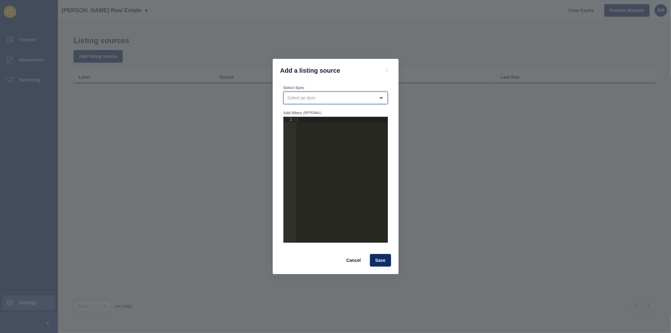
click at [310, 96] on div "open menu" at bounding box center [330, 98] width 87 height 6
click at [312, 113] on span "[PERSON_NAME] Real Estate Group [PERSON_NAME] Feed" at bounding box center [335, 113] width 94 height 6
type input "[PERSON_NAME] Real Estate Group [PERSON_NAME] Feed"
click at [304, 120] on div at bounding box center [342, 185] width 92 height 137
paste textarea "}"
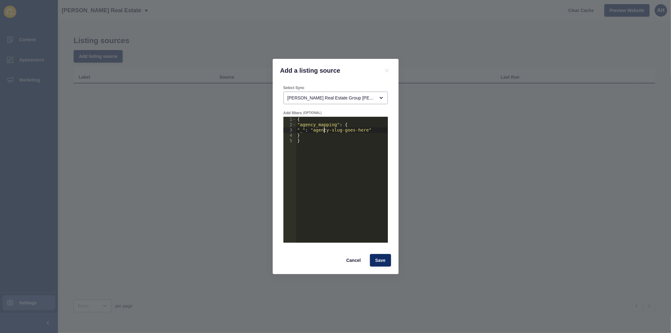
drag, startPoint x: 325, startPoint y: 131, endPoint x: 344, endPoint y: 138, distance: 20.5
click at [325, 131] on div "{ "agency_mapping" : { "_" : "agency-slug-goes-here" } }" at bounding box center [342, 185] width 92 height 137
type textarea ""_": "[PERSON_NAME]-real-estate-group""
click at [378, 260] on span "Save" at bounding box center [380, 260] width 10 height 6
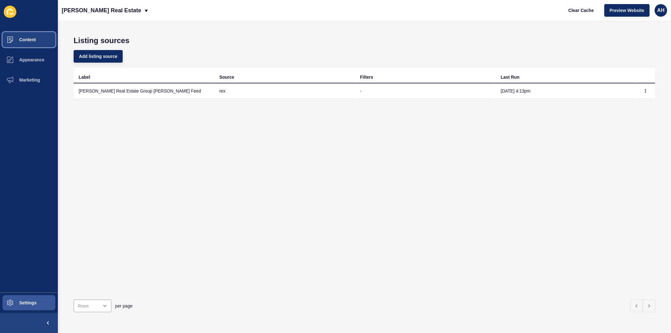
click at [23, 42] on button "Content" at bounding box center [29, 40] width 58 height 20
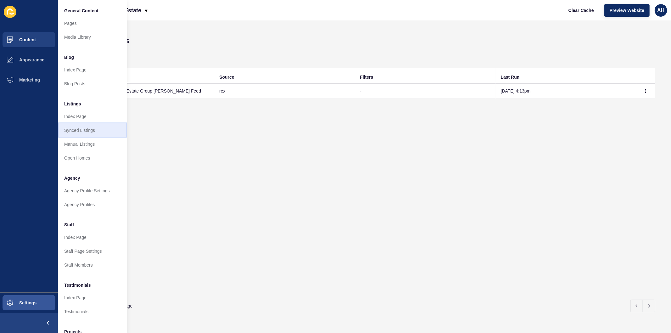
click at [90, 131] on link "Synced Listings" at bounding box center [92, 130] width 69 height 14
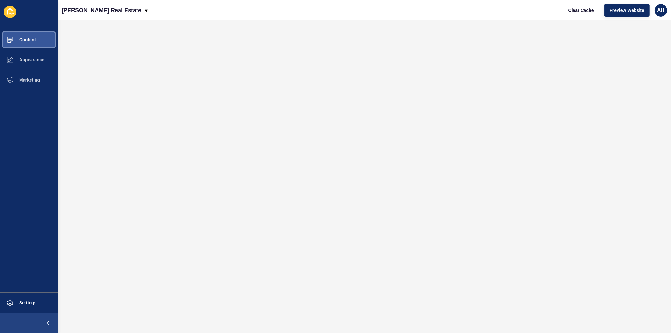
click at [36, 42] on button "Content" at bounding box center [29, 40] width 58 height 20
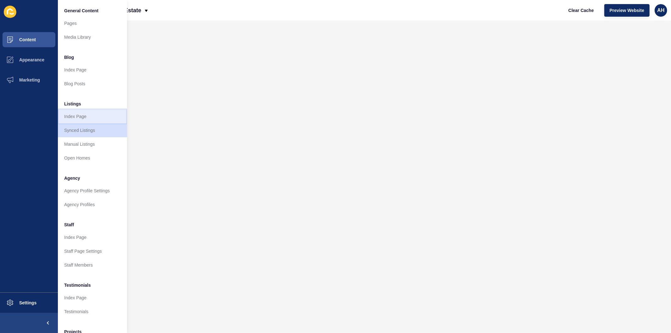
click at [73, 116] on link "Index Page" at bounding box center [92, 116] width 69 height 14
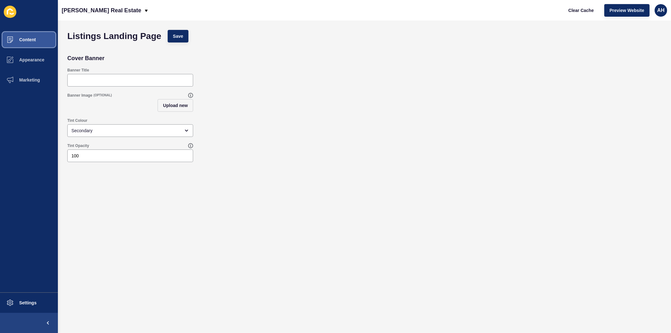
click at [28, 41] on span "Content" at bounding box center [17, 39] width 37 height 5
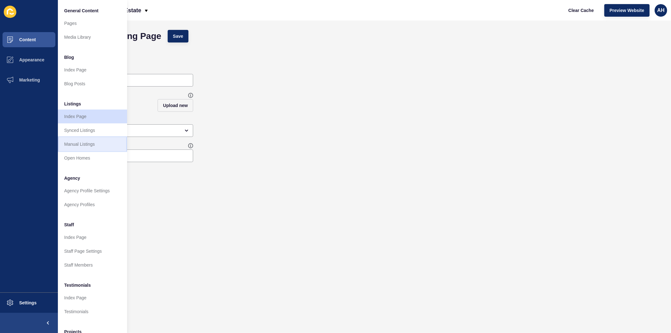
click at [82, 146] on link "Manual Listings" at bounding box center [92, 144] width 69 height 14
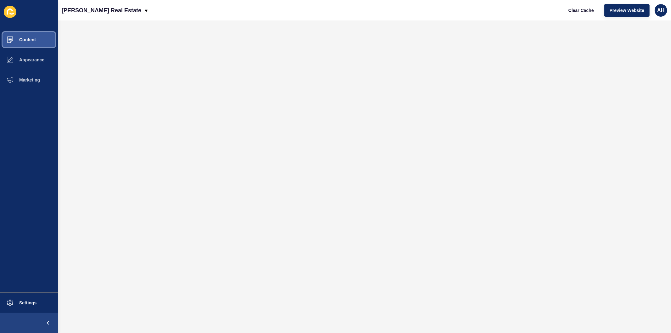
click at [32, 38] on span "Content" at bounding box center [17, 39] width 37 height 5
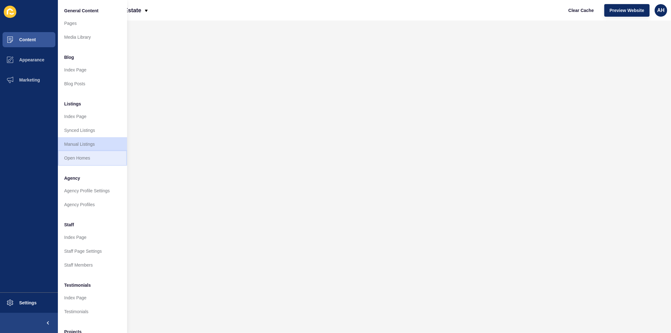
click at [95, 158] on link "Open Homes" at bounding box center [92, 158] width 69 height 14
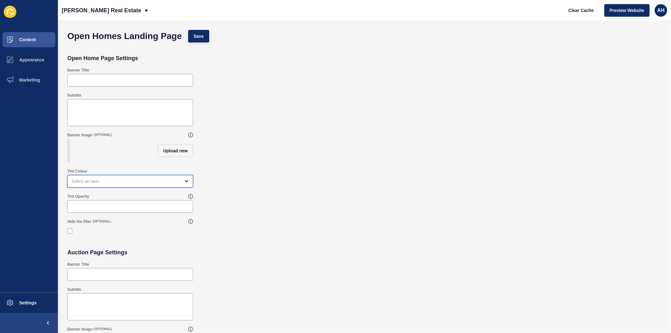
click at [115, 184] on div "open menu" at bounding box center [125, 181] width 109 height 6
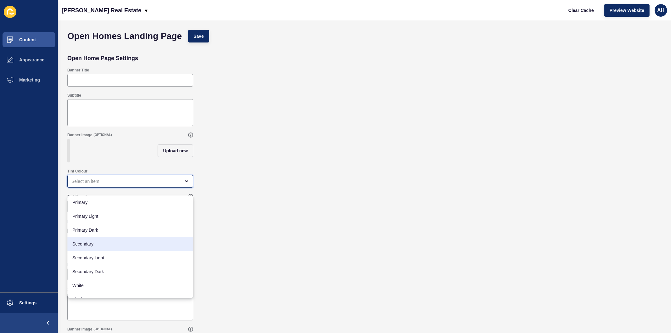
click at [106, 243] on span "Secondary" at bounding box center [130, 244] width 116 height 6
type input "Secondary"
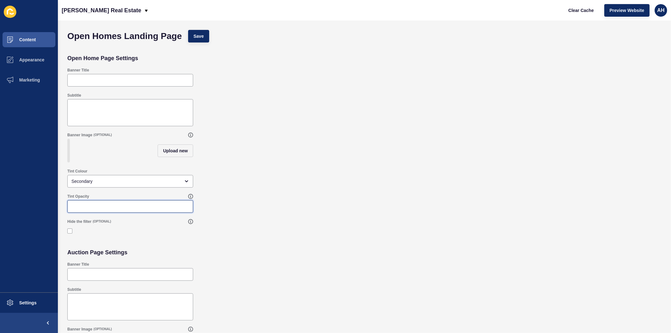
click at [106, 209] on input "Tint Opacity" at bounding box center [130, 206] width 118 height 6
type input "100"
click at [200, 38] on span "Save" at bounding box center [198, 36] width 10 height 6
